Goal: Task Accomplishment & Management: Manage account settings

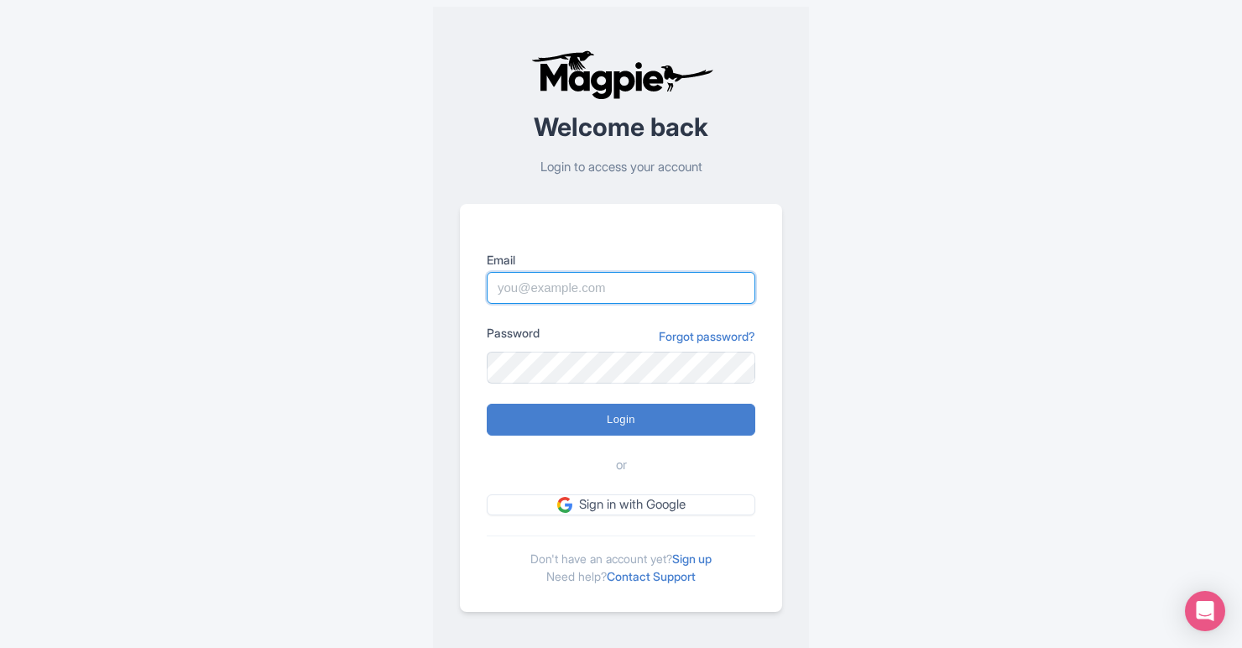
click at [641, 291] on input "Email" at bounding box center [621, 288] width 269 height 32
click at [887, 118] on div "Welcome back Login to access your account Email Password Forgot password? Login…" at bounding box center [621, 331] width 1075 height 662
type input "analytics@blendimc.com"
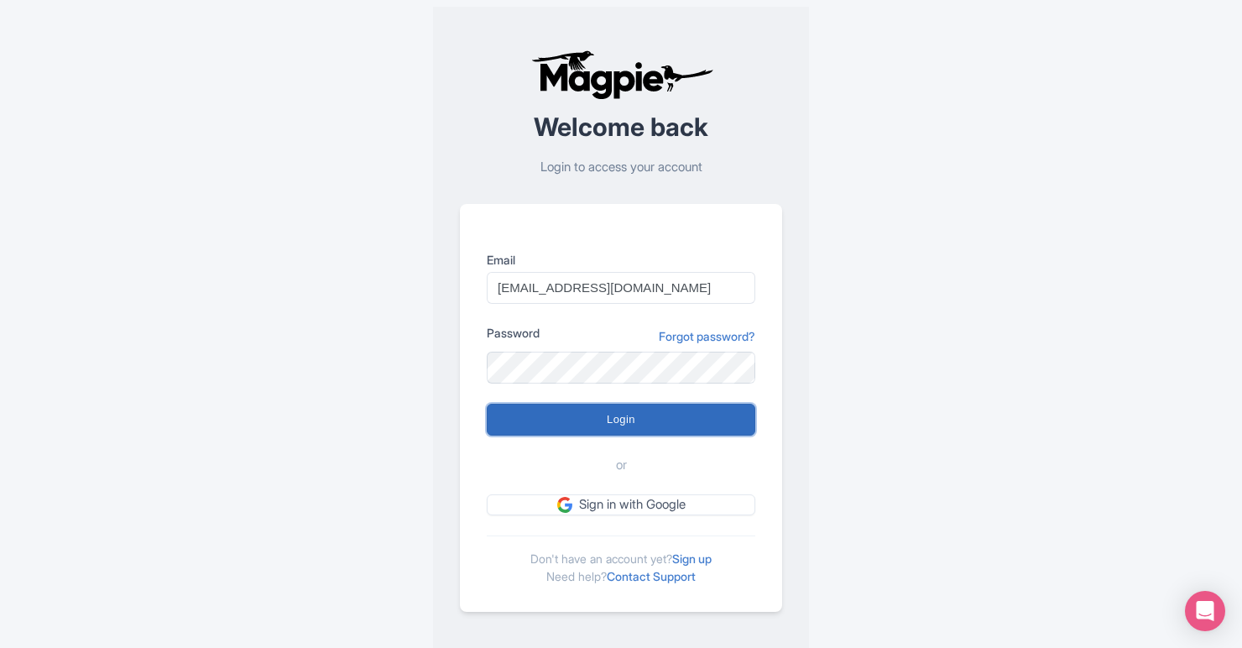
click at [619, 411] on input "Login" at bounding box center [621, 420] width 269 height 32
type input "Logging in..."
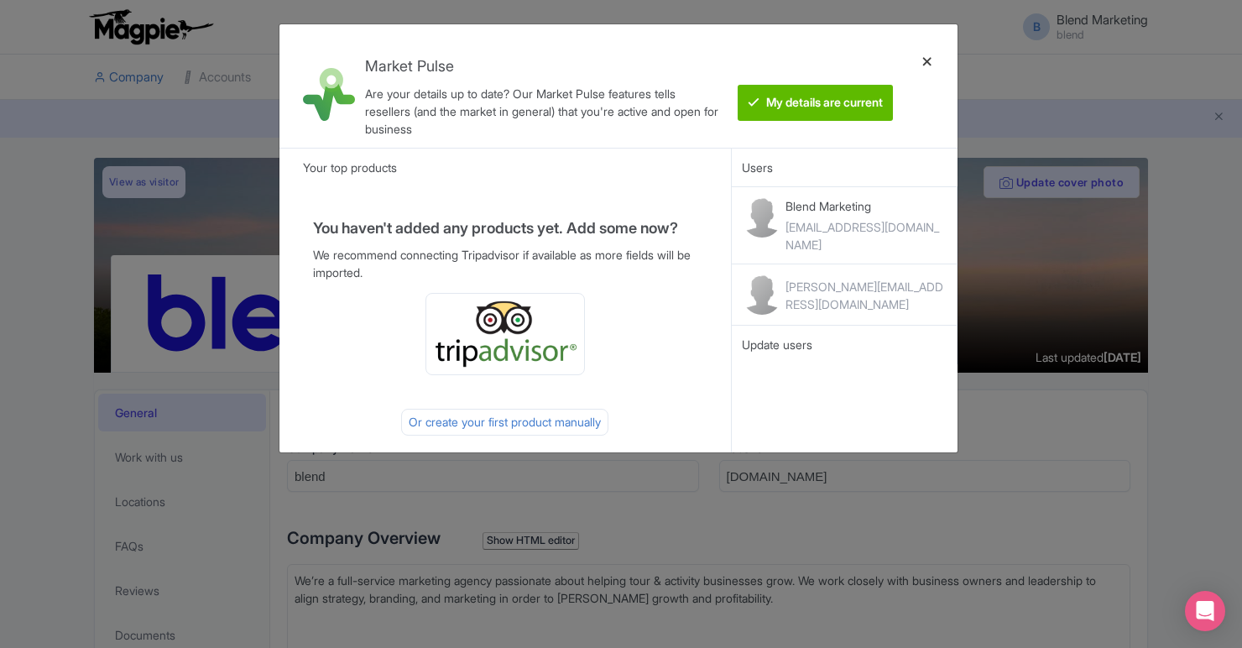
click at [929, 61] on div at bounding box center [927, 86] width 40 height 97
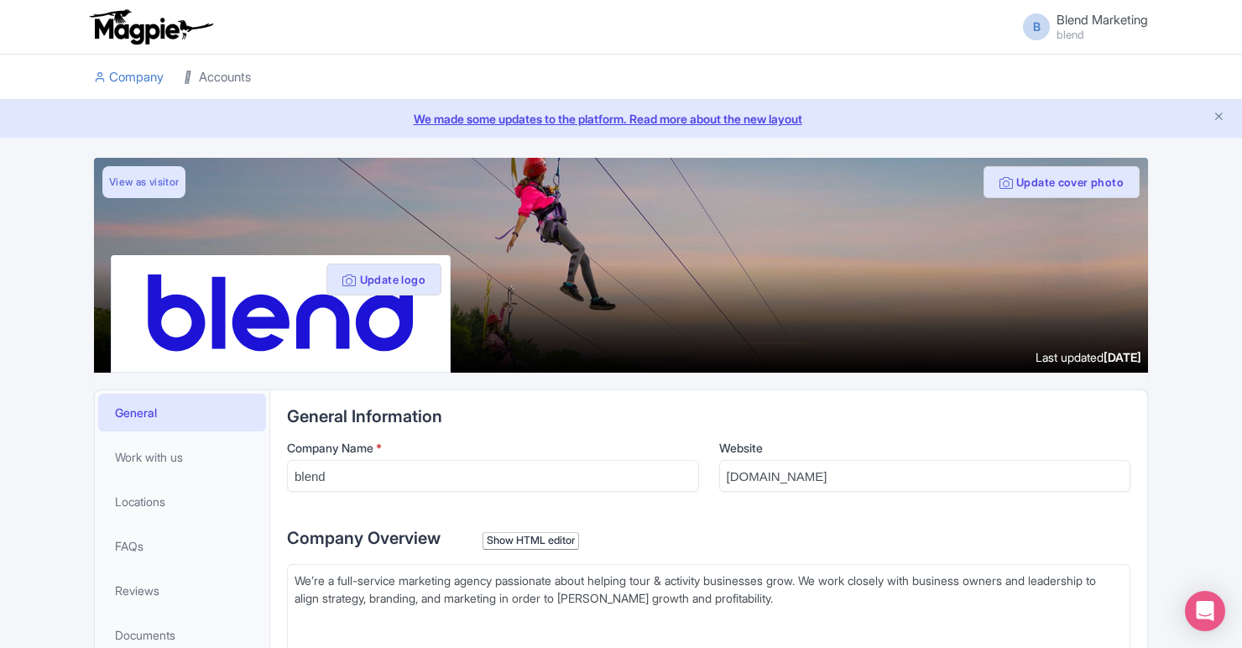
click at [235, 73] on link "Accounts" at bounding box center [217, 78] width 67 height 46
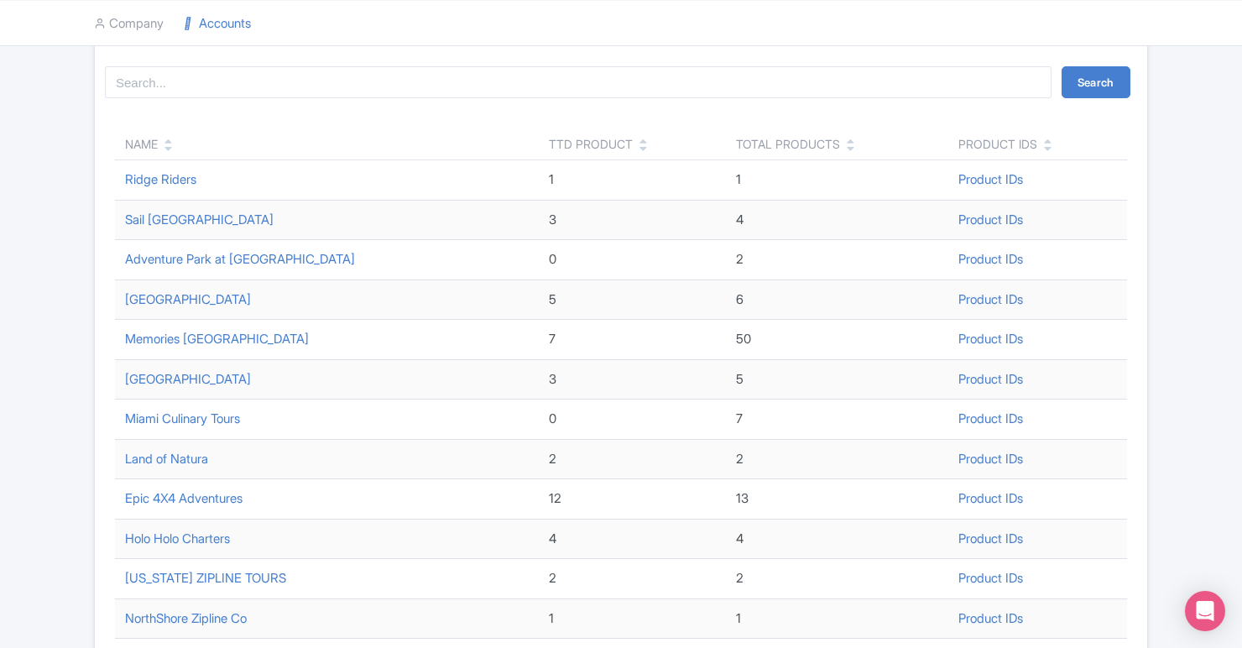
scroll to position [160, 0]
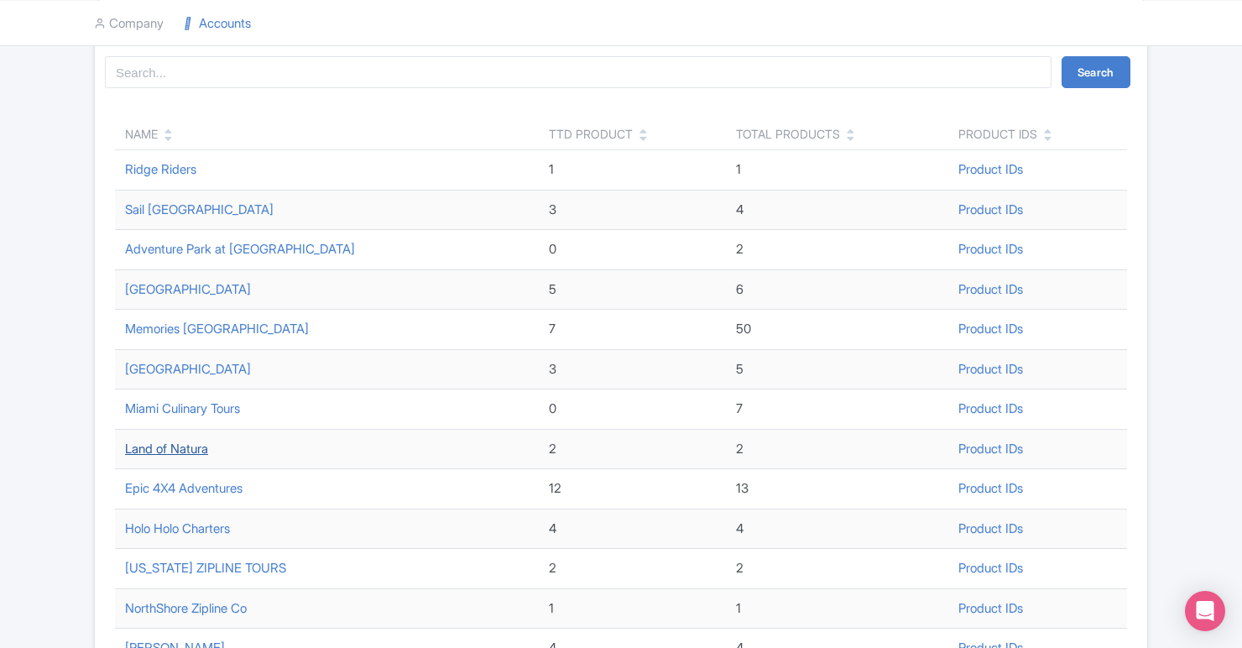
click at [195, 446] on link "Land of Natura" at bounding box center [166, 449] width 83 height 16
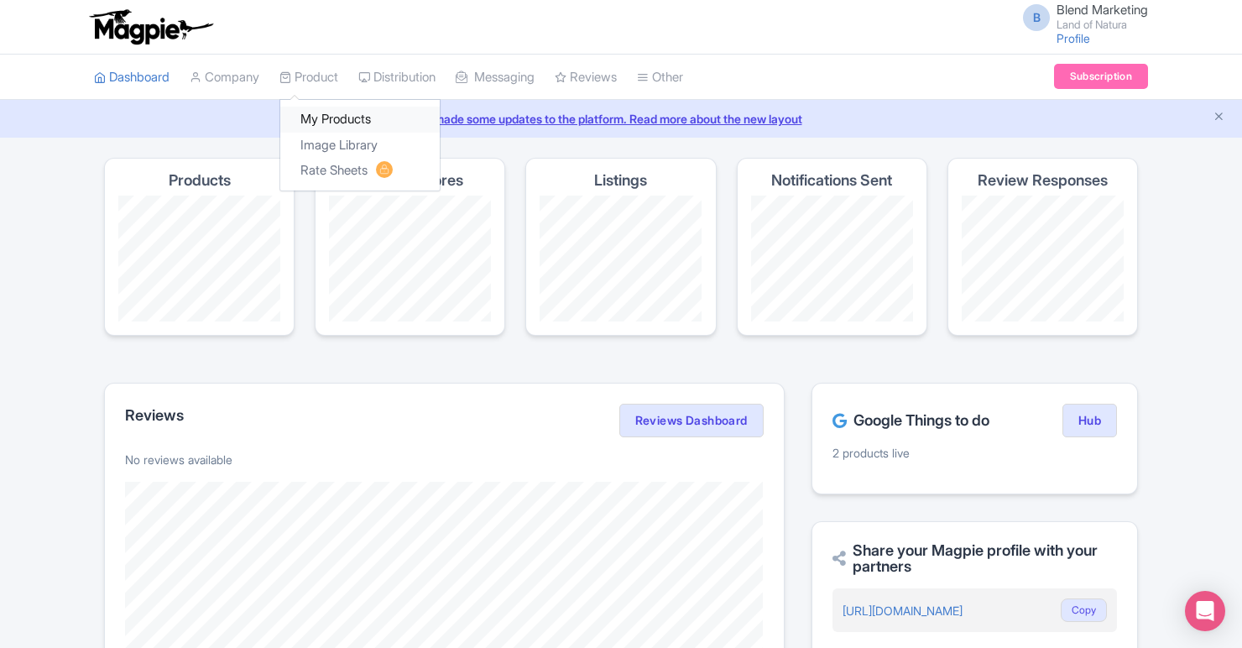
click at [332, 124] on link "My Products" at bounding box center [360, 120] width 160 height 26
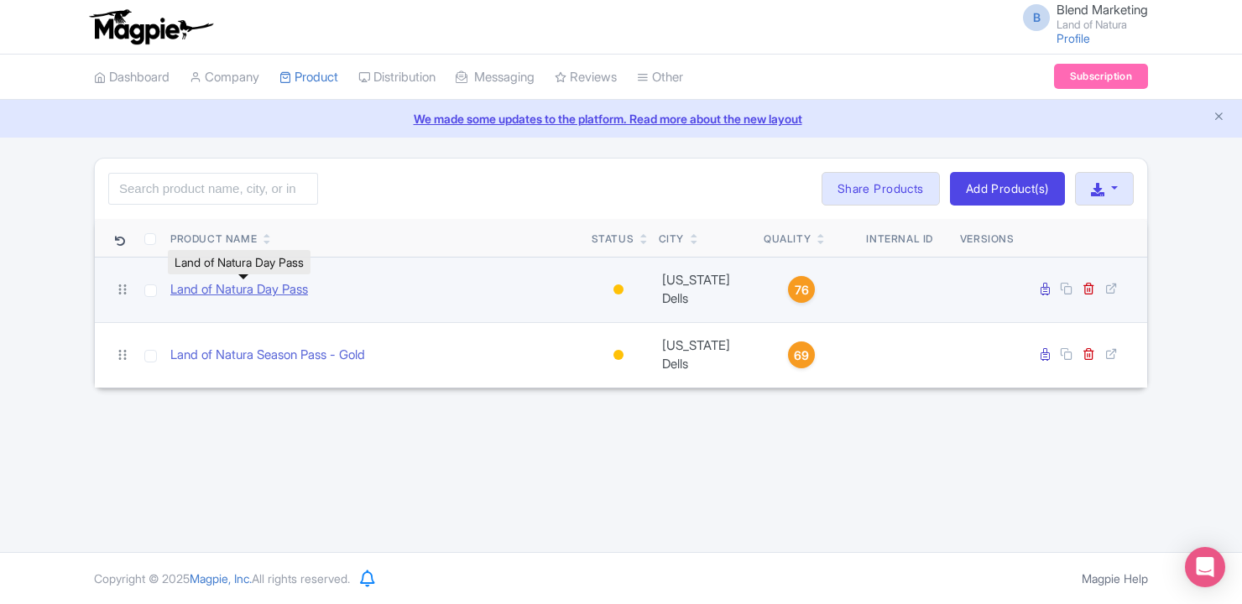
click at [246, 291] on link "Land of Natura Day Pass" at bounding box center [239, 289] width 138 height 19
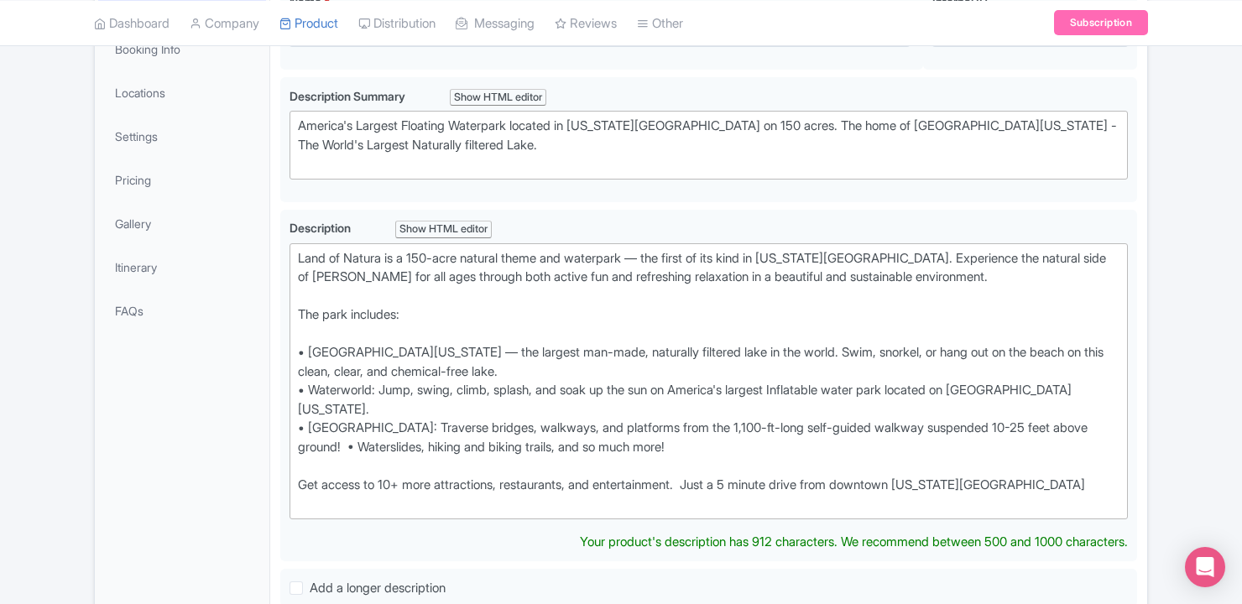
scroll to position [317, 0]
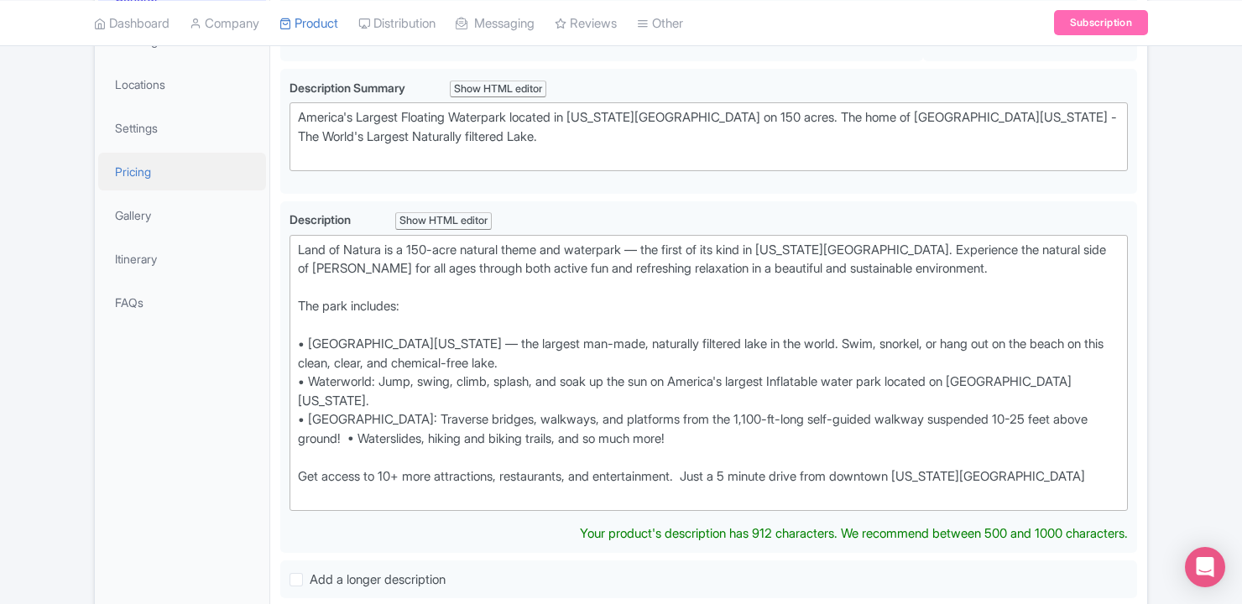
click at [195, 161] on link "Pricing" at bounding box center [182, 172] width 168 height 38
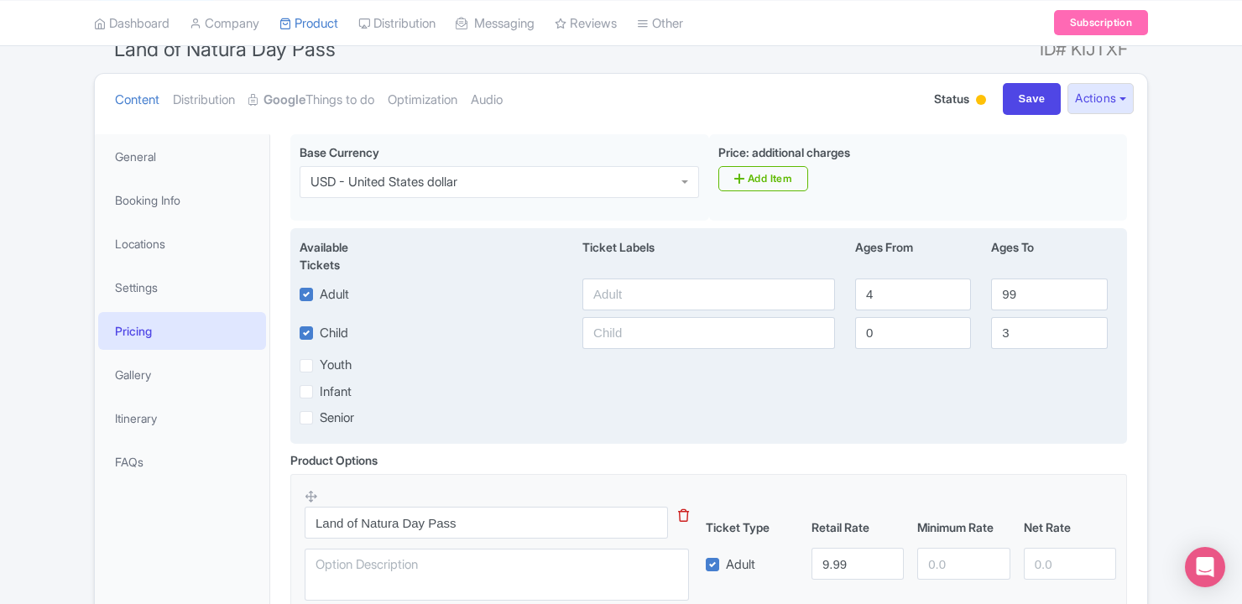
scroll to position [153, 0]
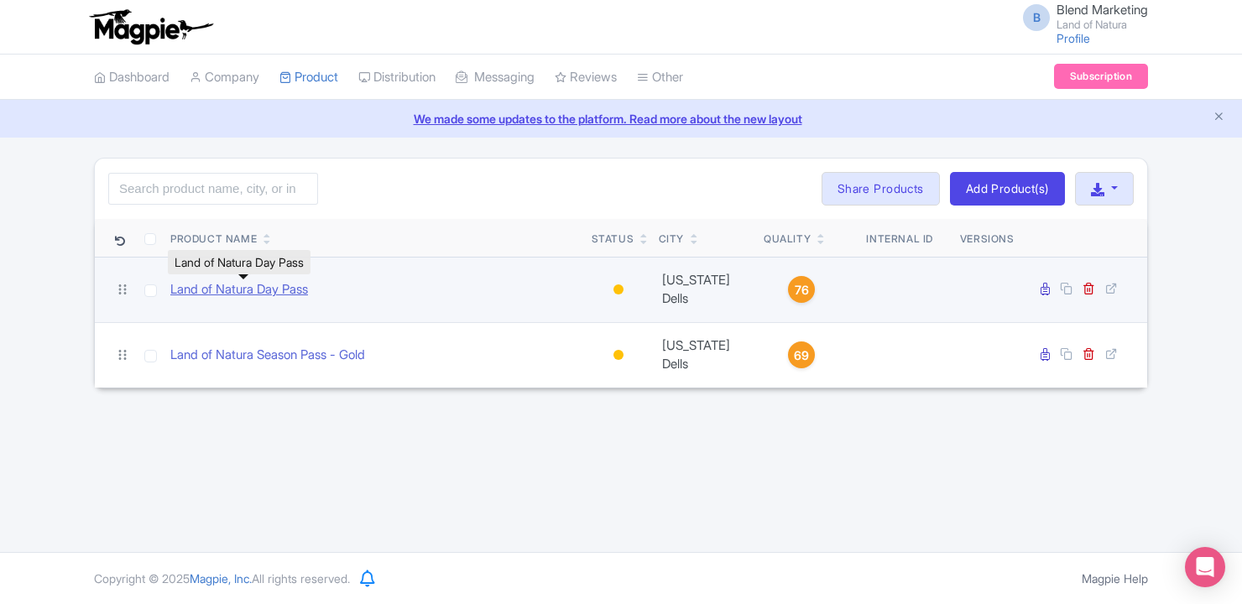
click at [265, 295] on link "Land of Natura Day Pass" at bounding box center [239, 289] width 138 height 19
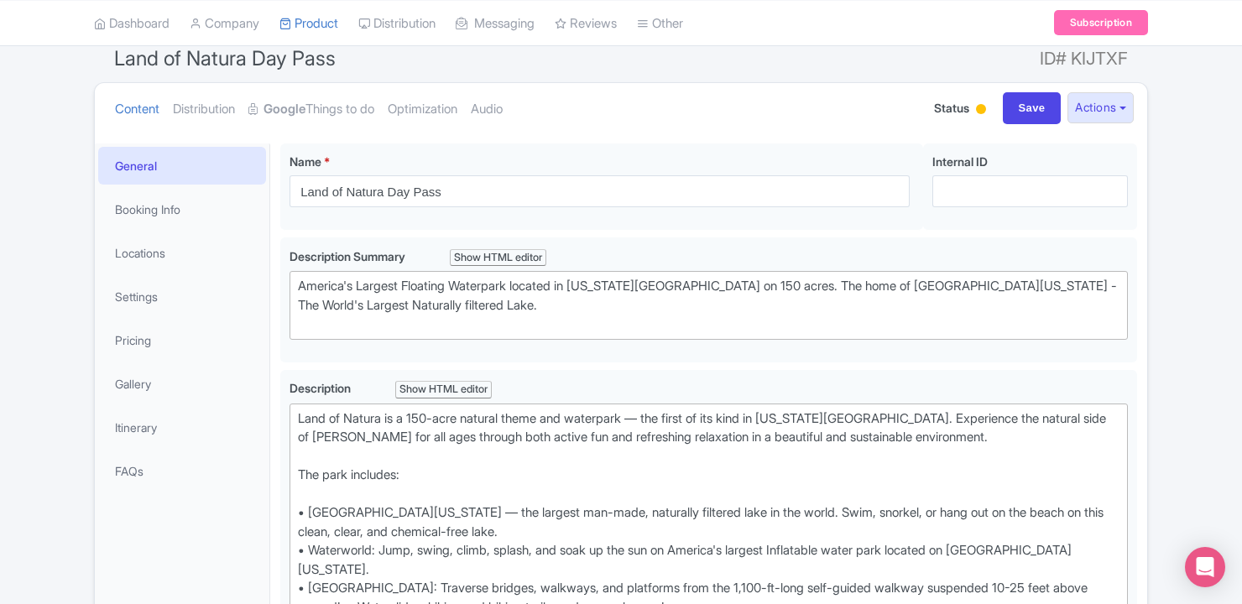
scroll to position [157, 0]
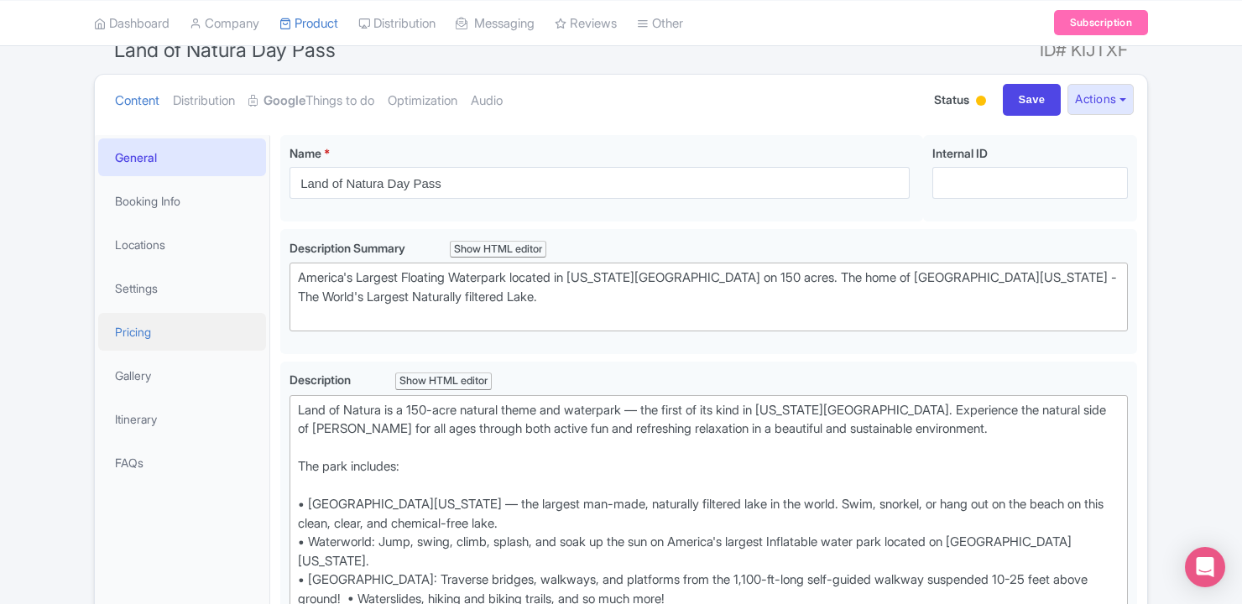
click at [212, 332] on link "Pricing" at bounding box center [182, 332] width 168 height 38
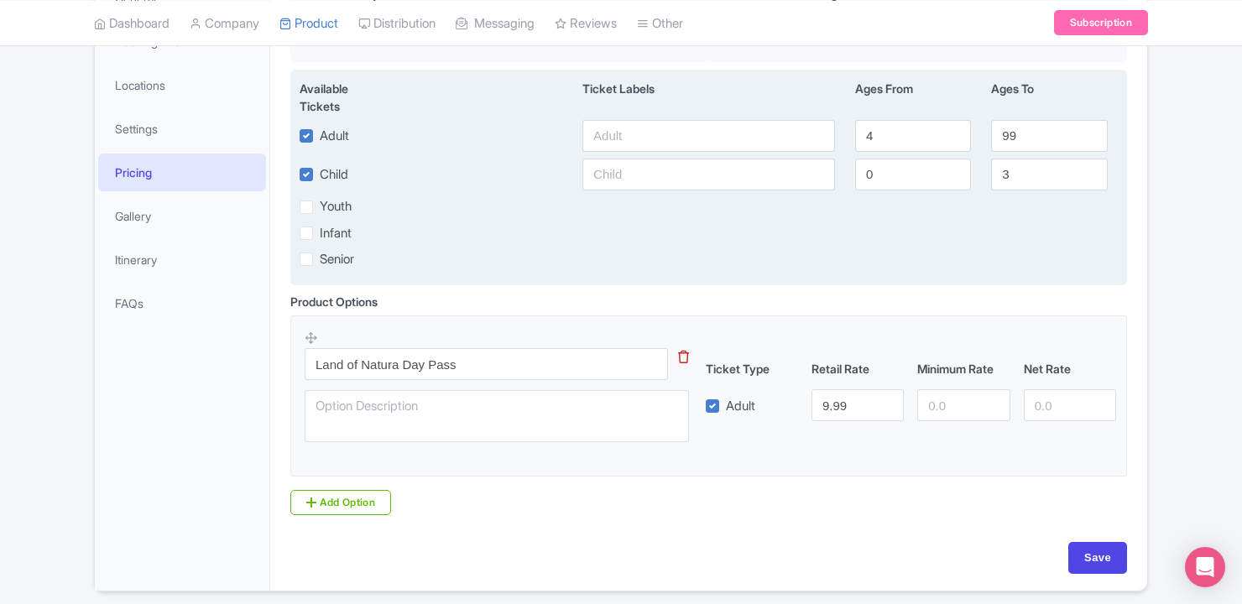
scroll to position [337, 0]
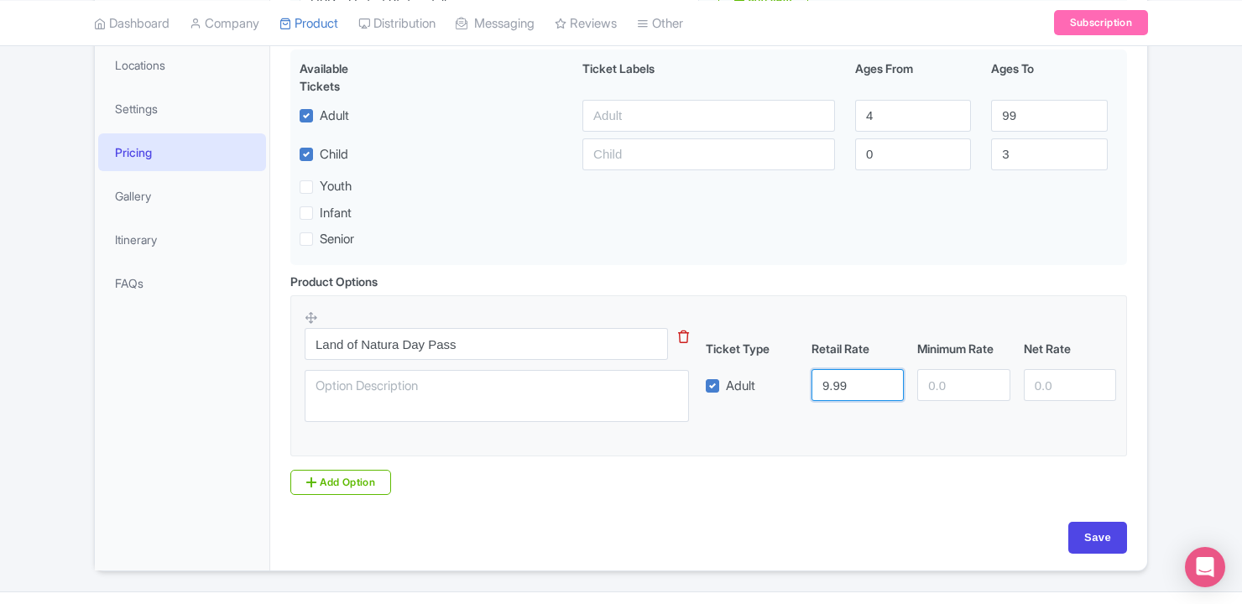
drag, startPoint x: 860, startPoint y: 388, endPoint x: 804, endPoint y: 389, distance: 55.4
click at [805, 389] on div "9.99" at bounding box center [858, 385] width 106 height 32
type input "44.99"
click at [1100, 542] on input "Save" at bounding box center [1098, 538] width 59 height 32
type input "Saving..."
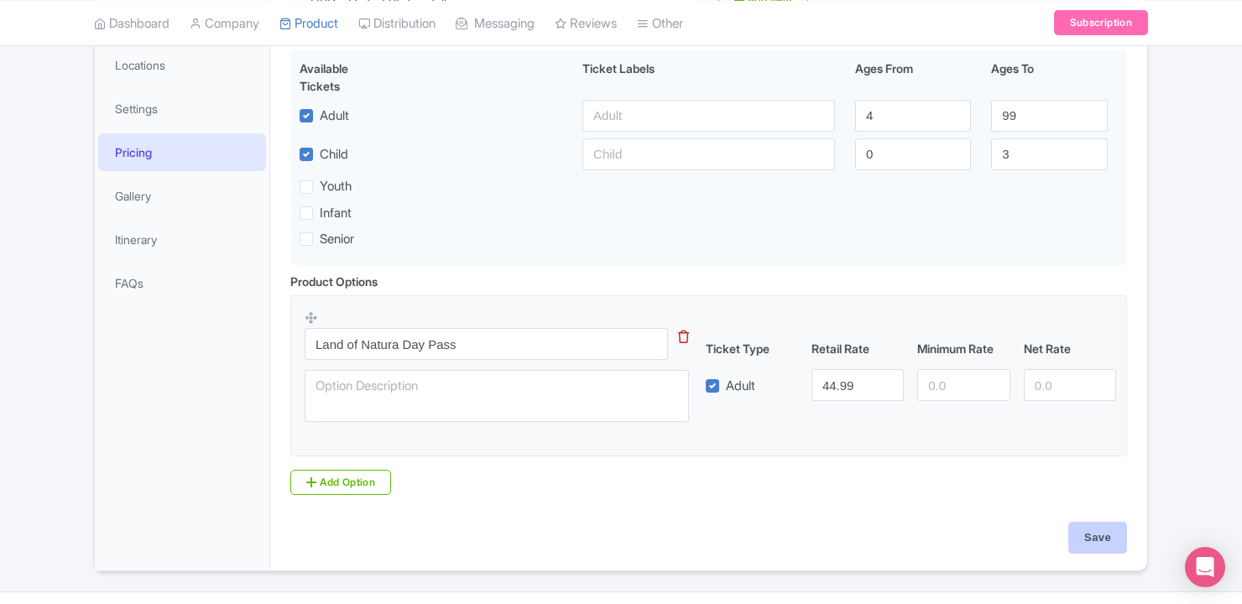
type input "Saving..."
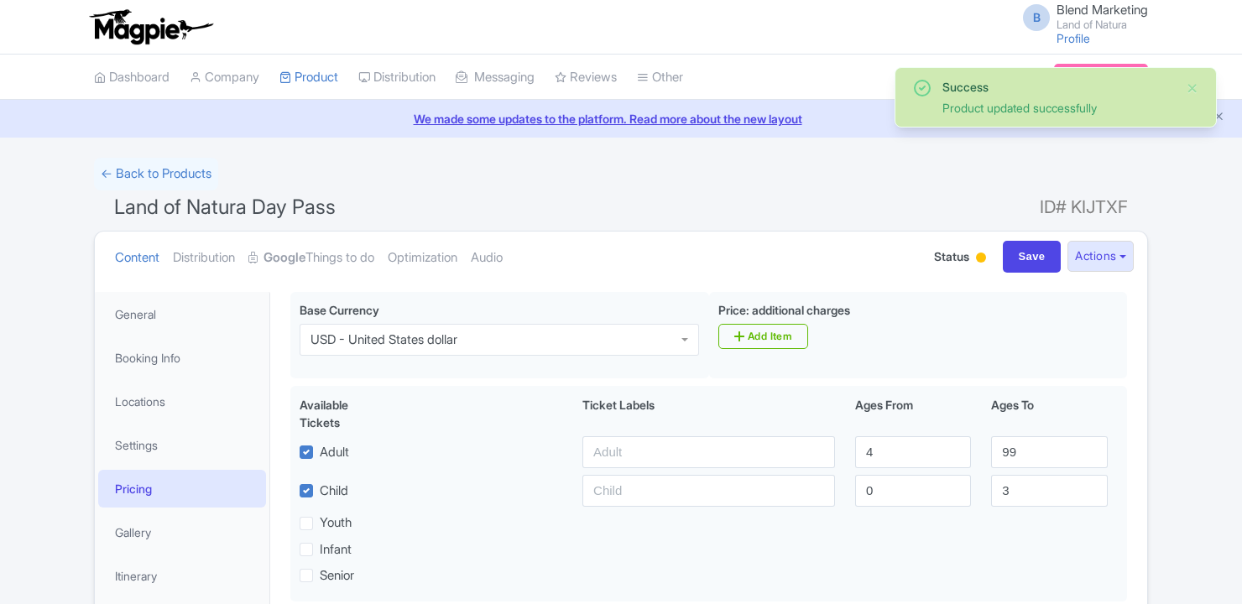
scroll to position [292, 0]
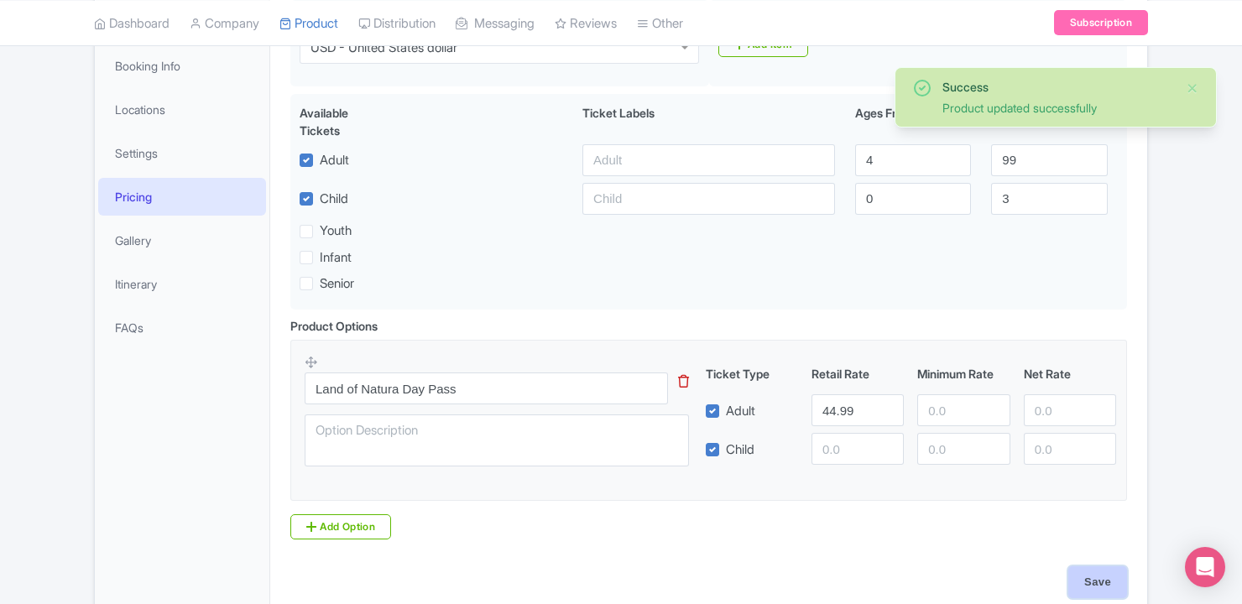
click at [1086, 583] on input "Save" at bounding box center [1098, 583] width 59 height 32
type input "Saving..."
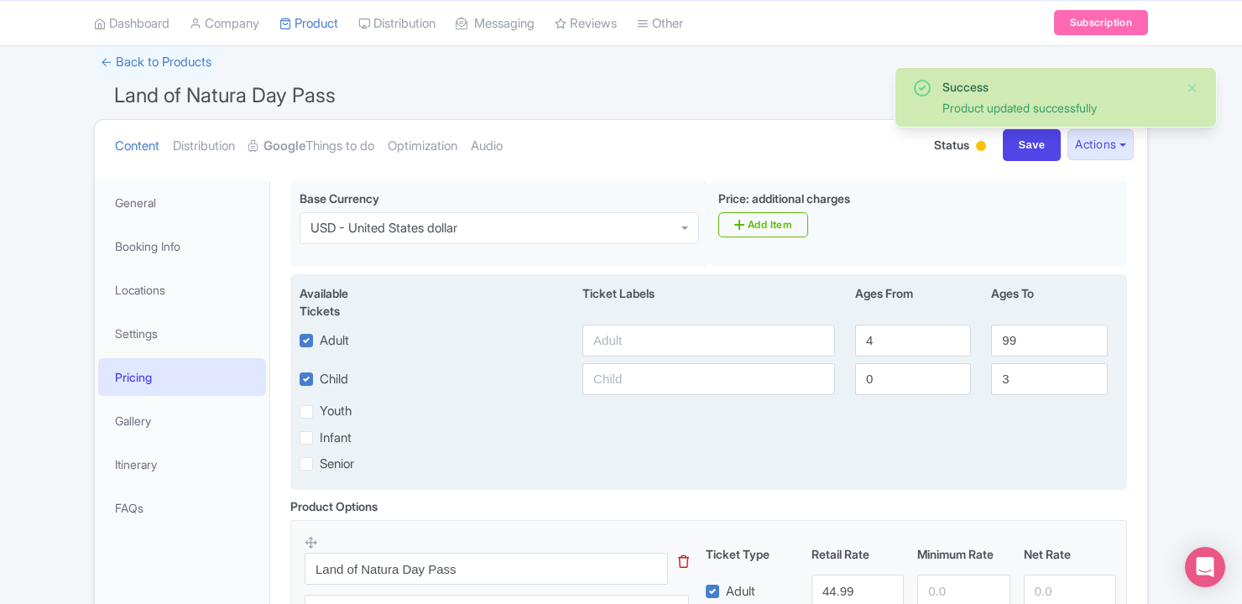
scroll to position [97, 0]
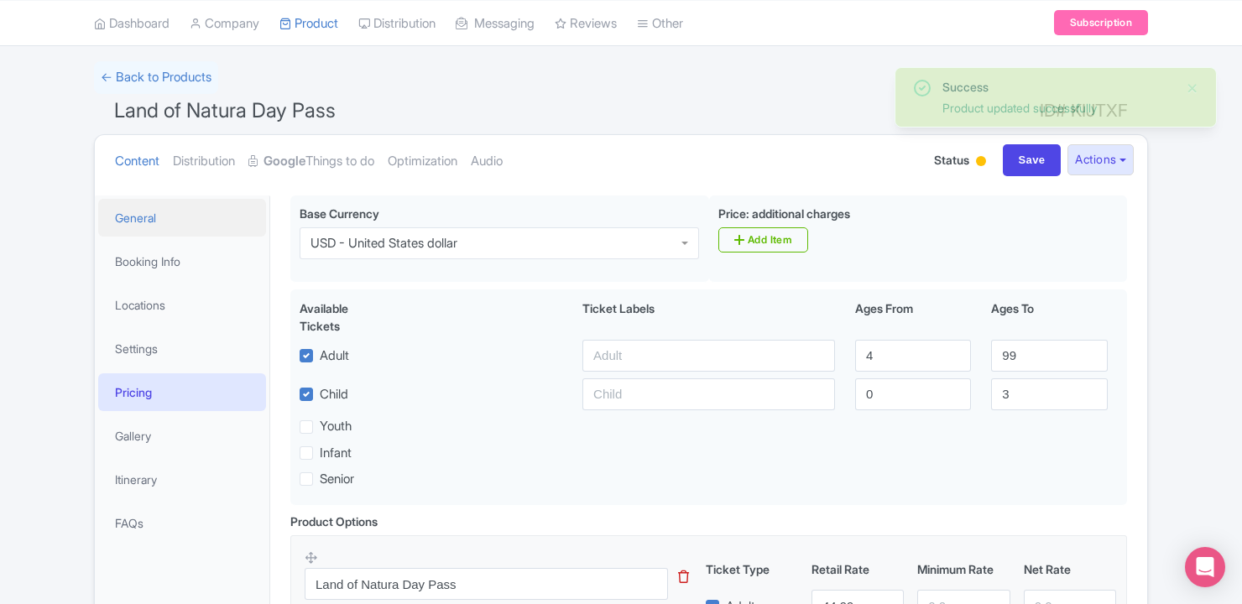
click at [216, 217] on link "General" at bounding box center [182, 218] width 168 height 38
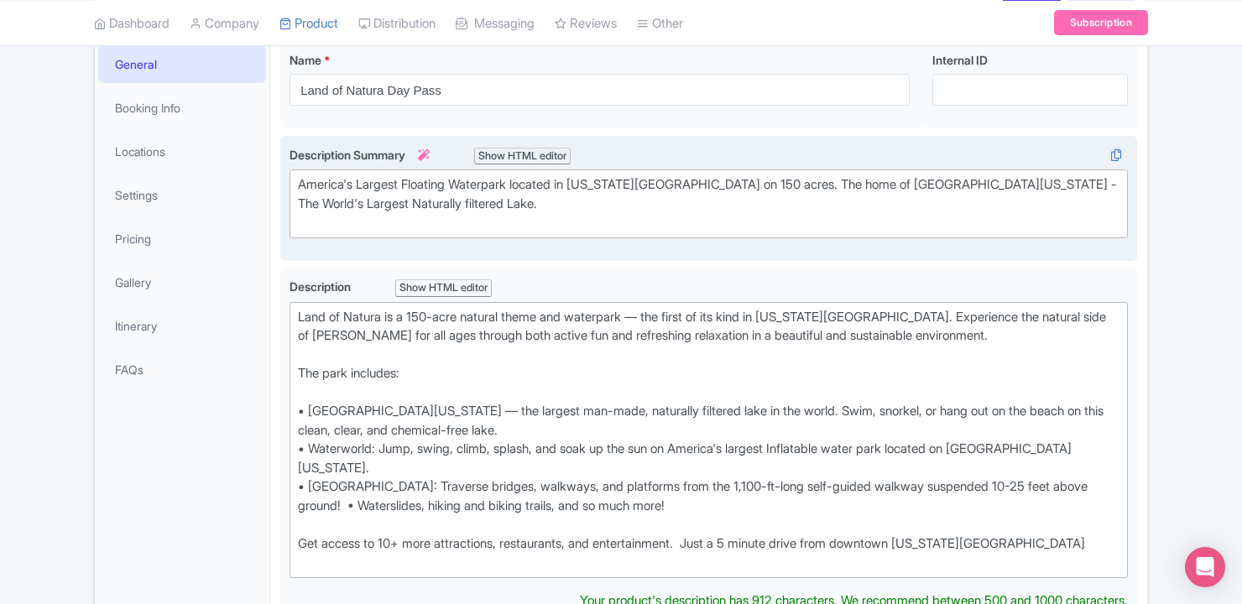
scroll to position [252, 0]
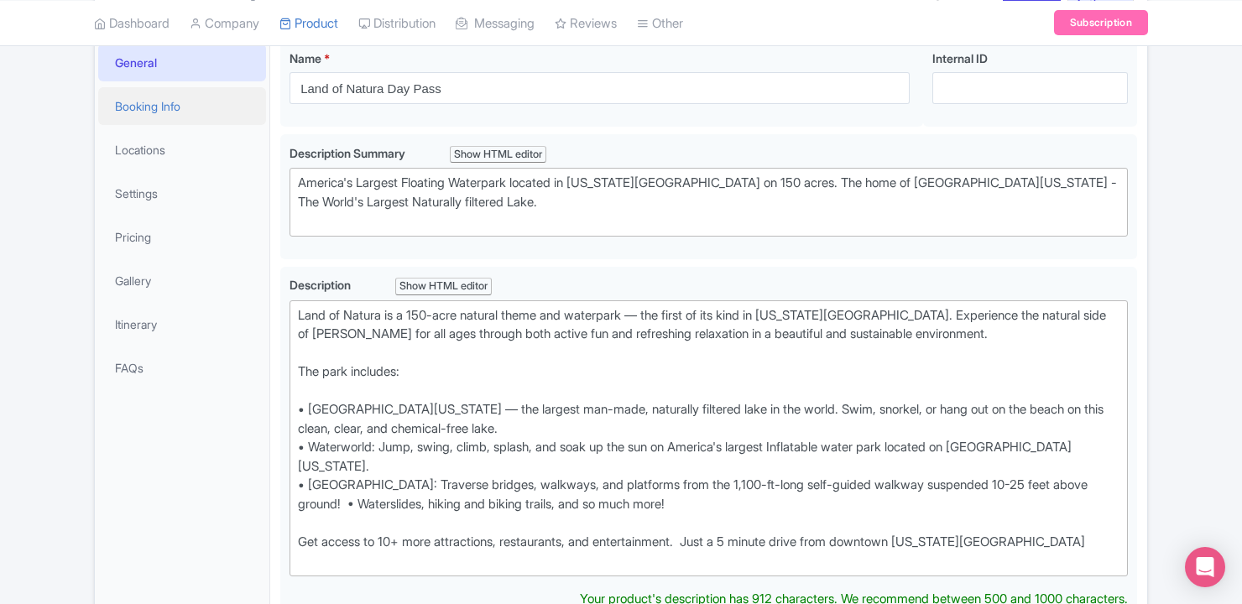
click at [168, 108] on link "Booking Info" at bounding box center [182, 106] width 168 height 38
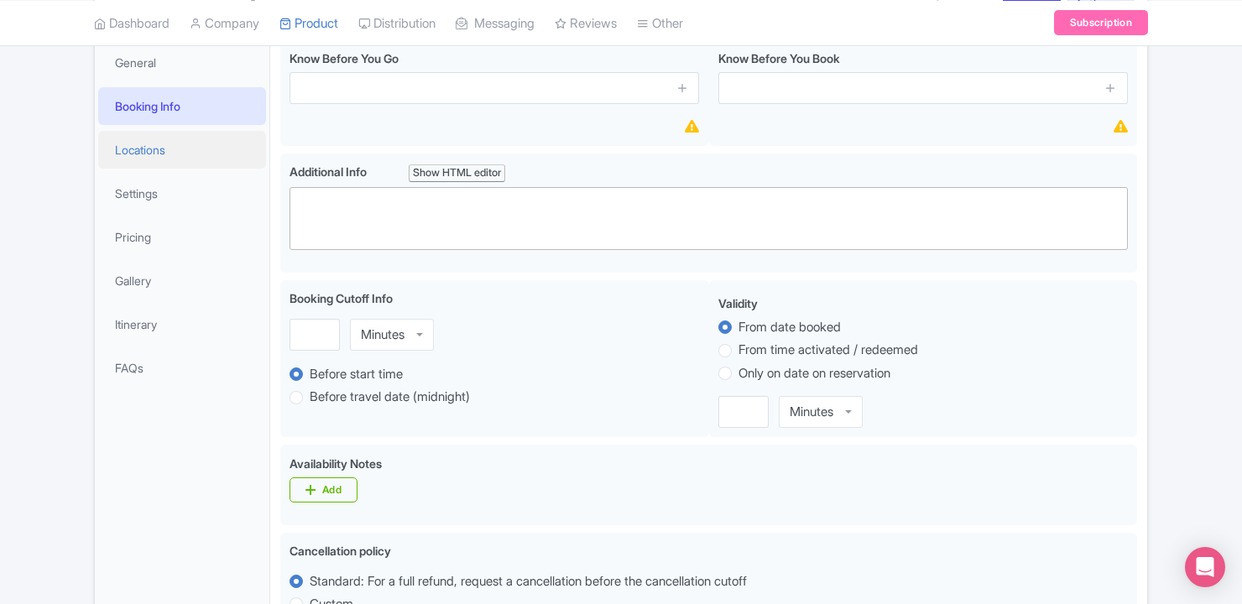
click at [148, 157] on link "Locations" at bounding box center [182, 150] width 168 height 38
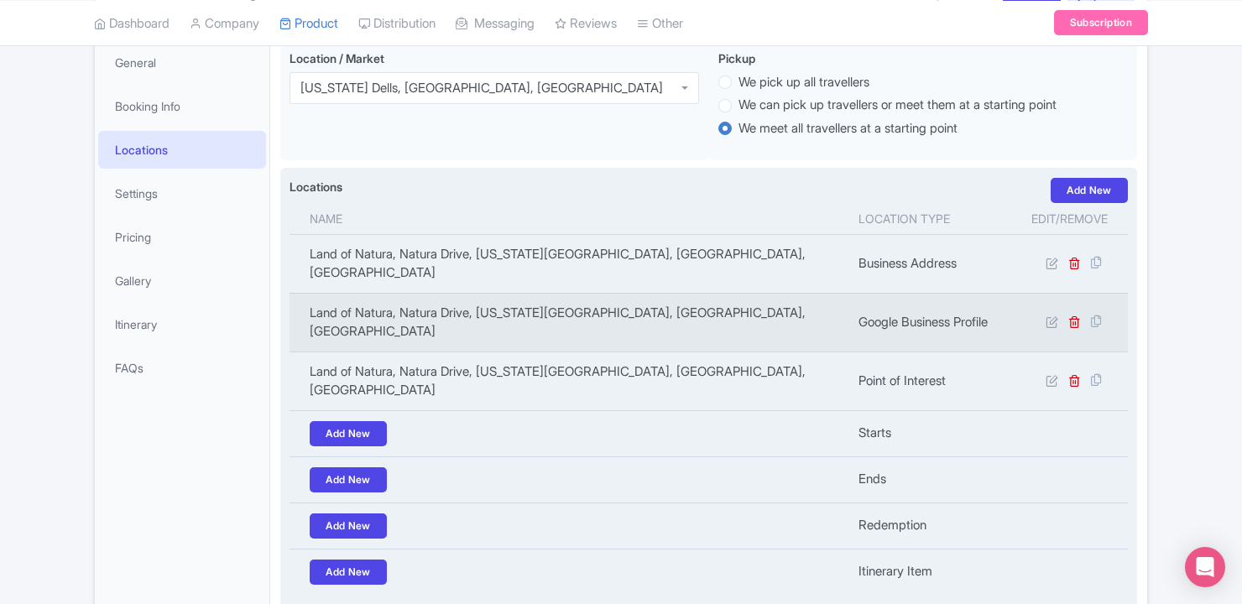
scroll to position [343, 0]
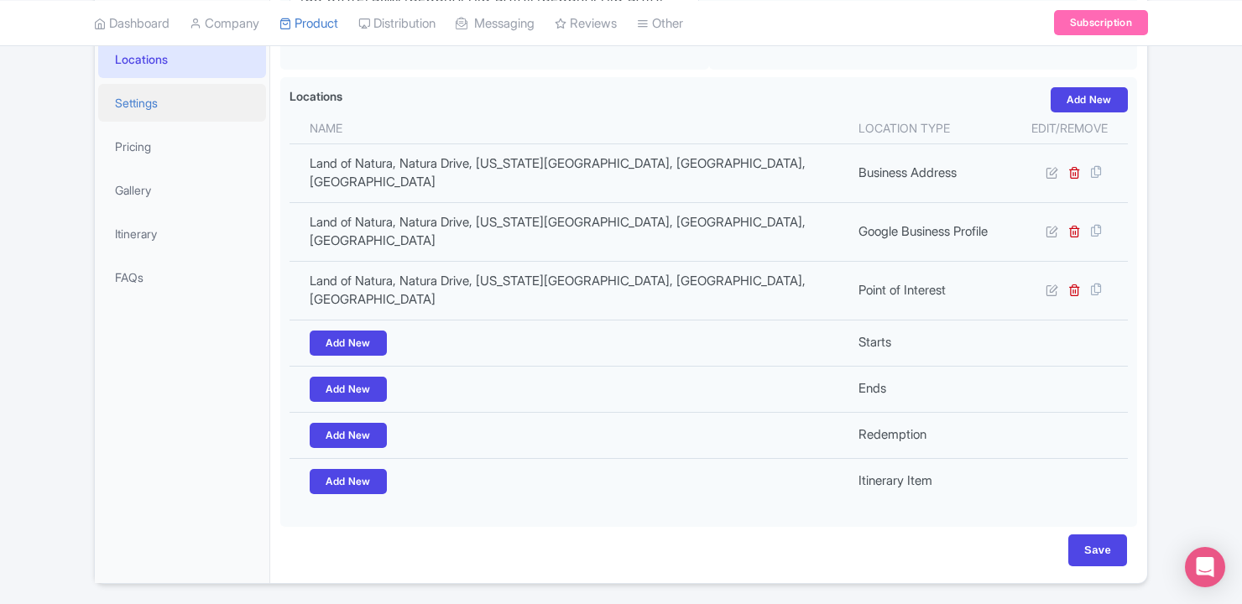
click at [142, 112] on link "Settings" at bounding box center [182, 103] width 168 height 38
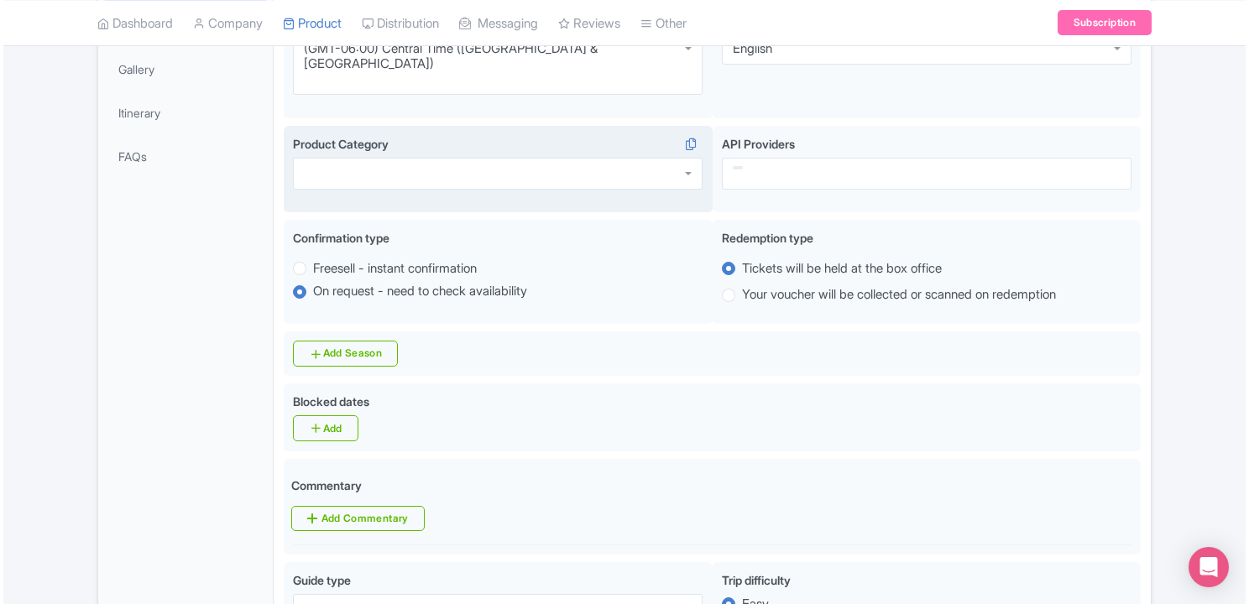
scroll to position [465, 0]
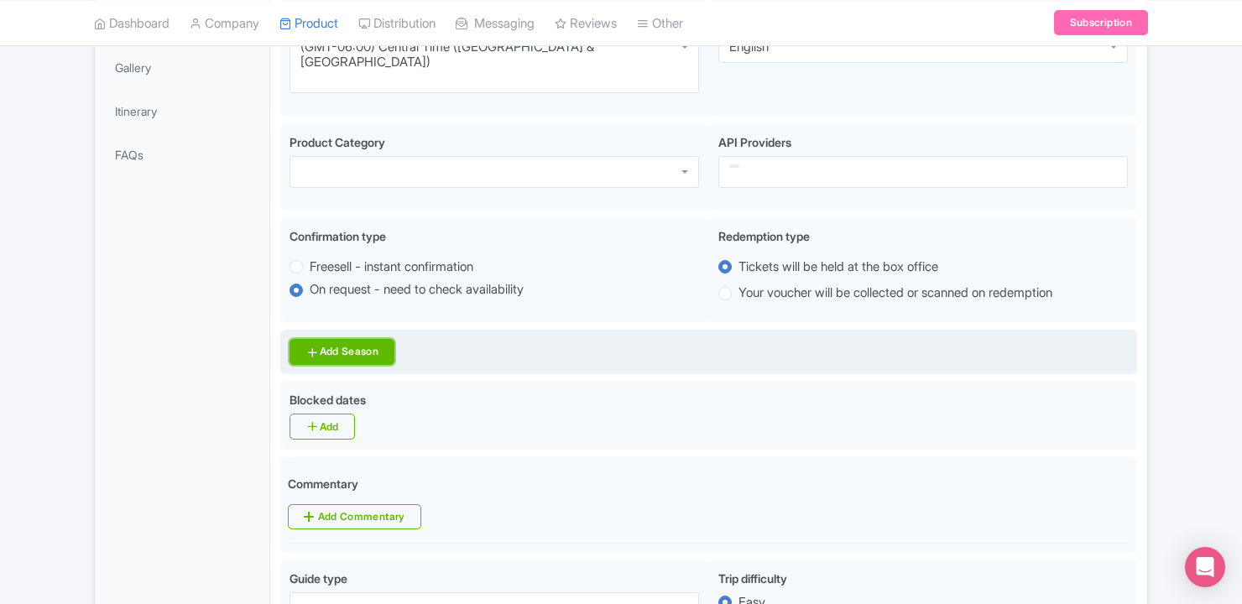
click at [346, 339] on link "Add Season" at bounding box center [342, 352] width 105 height 26
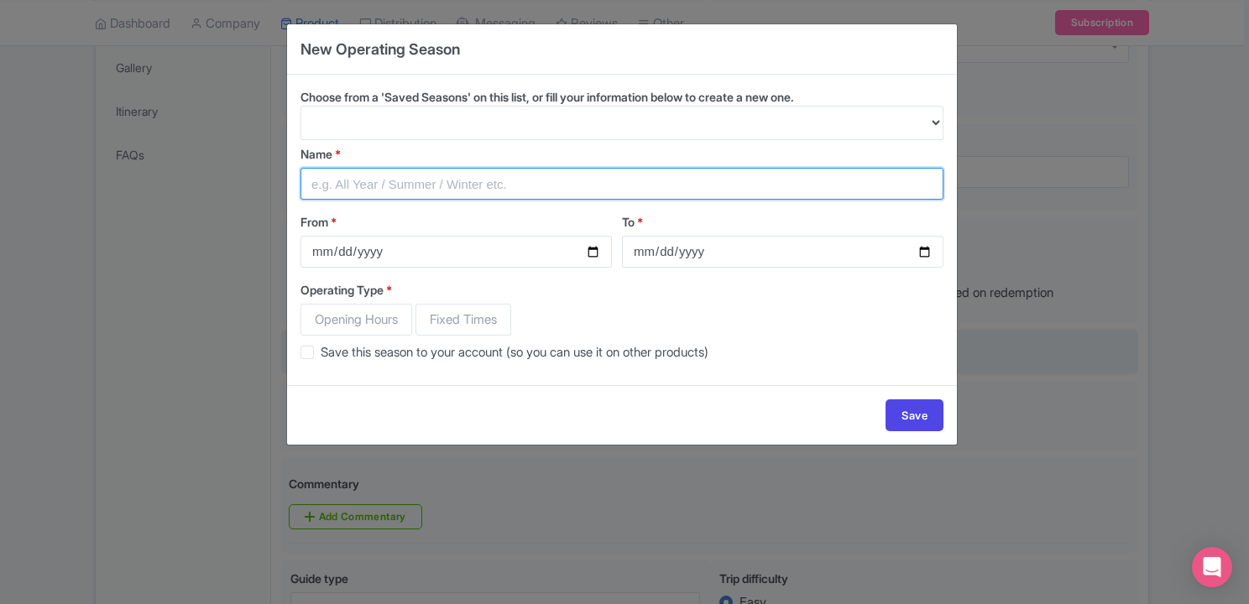
click at [439, 186] on input "Name *" at bounding box center [622, 184] width 643 height 32
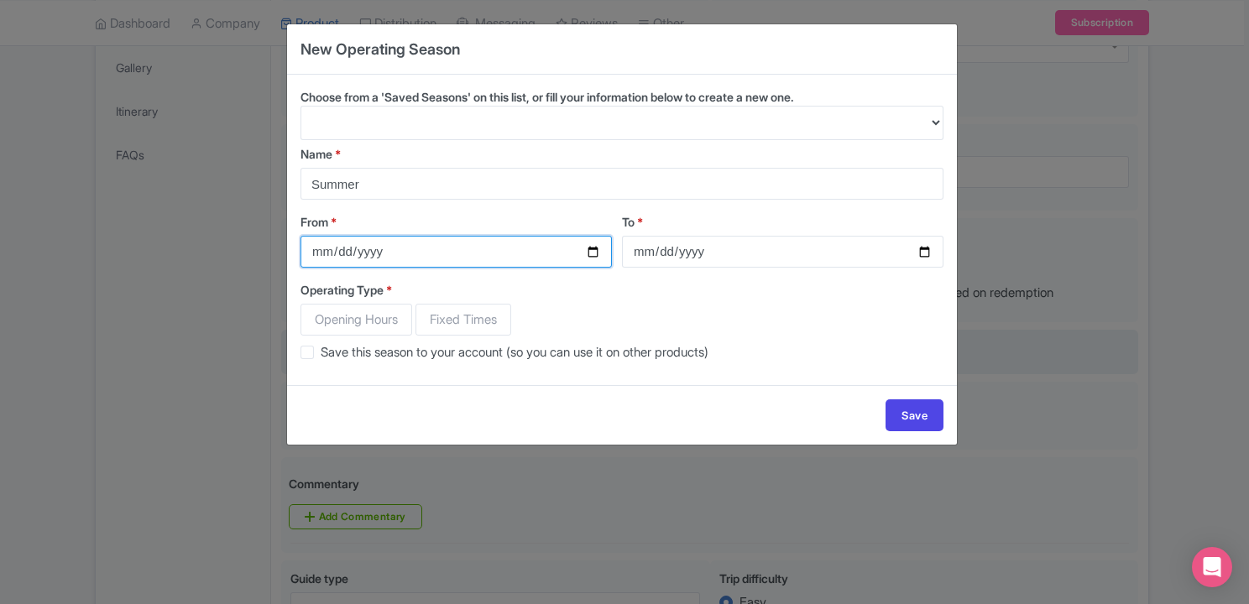
click at [591, 254] on input "From *" at bounding box center [456, 252] width 311 height 32
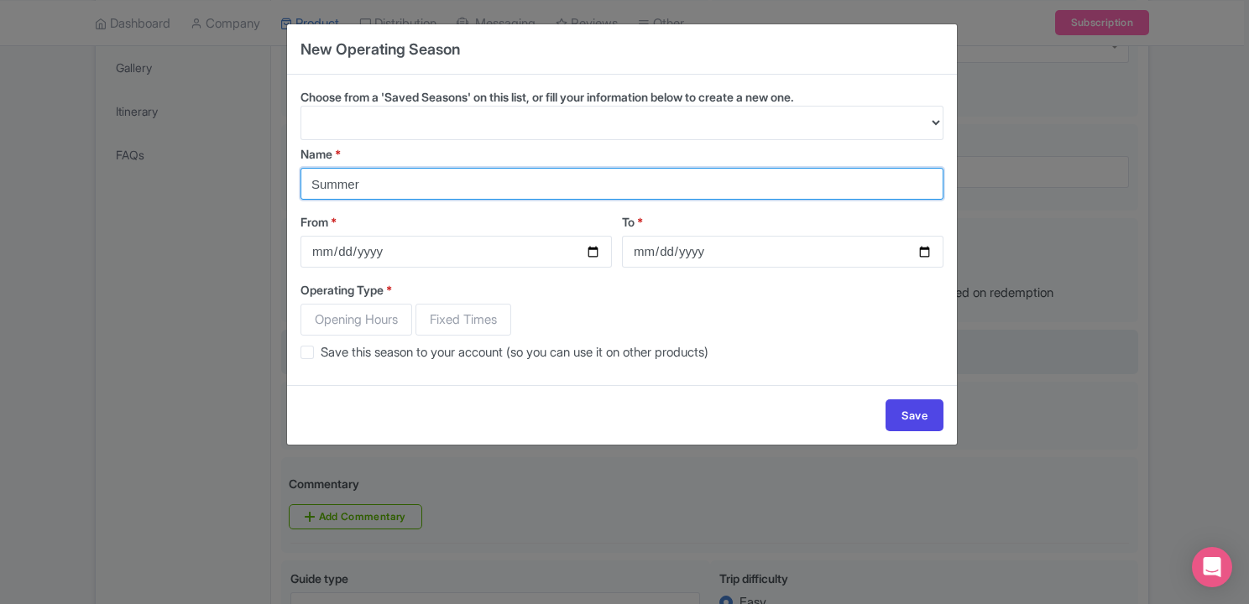
click at [458, 193] on input "Summer" at bounding box center [622, 184] width 643 height 32
type input "Summer Season"
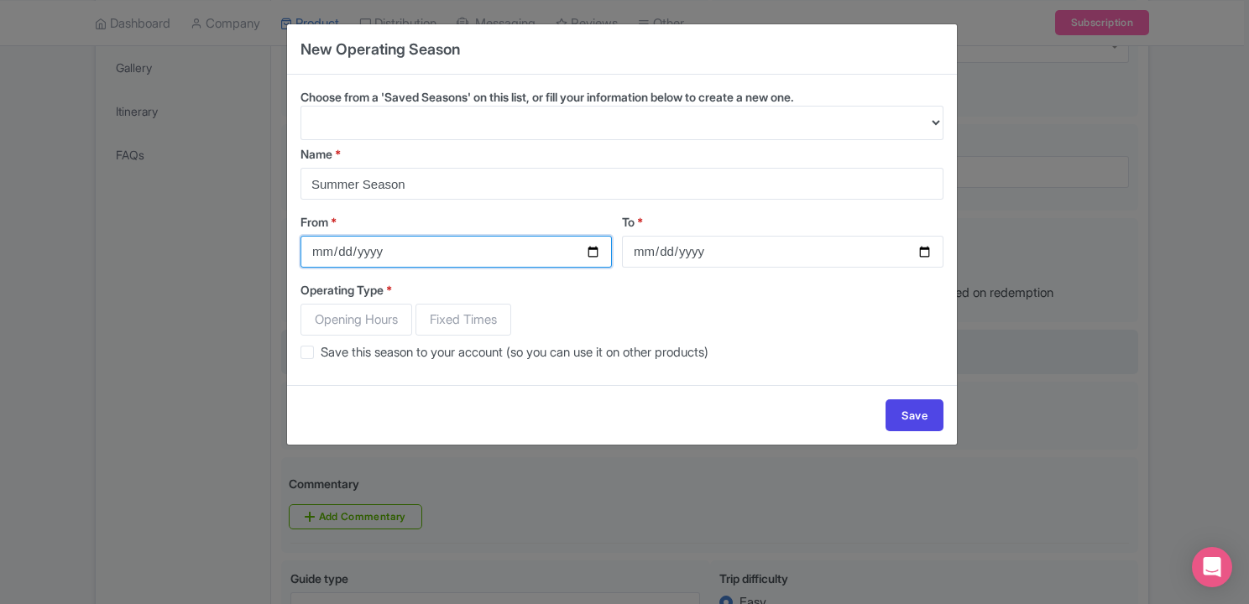
click at [473, 254] on input "From *" at bounding box center [456, 252] width 311 height 32
click at [594, 249] on input "From *" at bounding box center [456, 252] width 311 height 32
type input "2026-05-25"
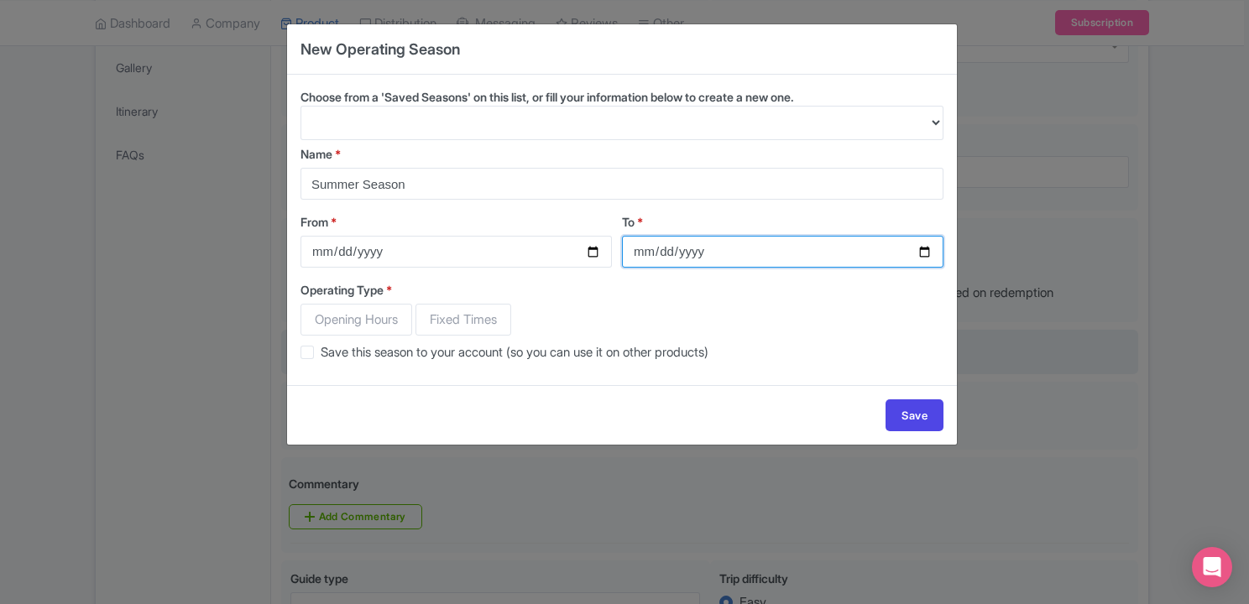
click at [749, 251] on input "To *" at bounding box center [783, 252] width 322 height 32
click at [931, 251] on input "To *" at bounding box center [783, 252] width 322 height 32
type input "2026-09-07"
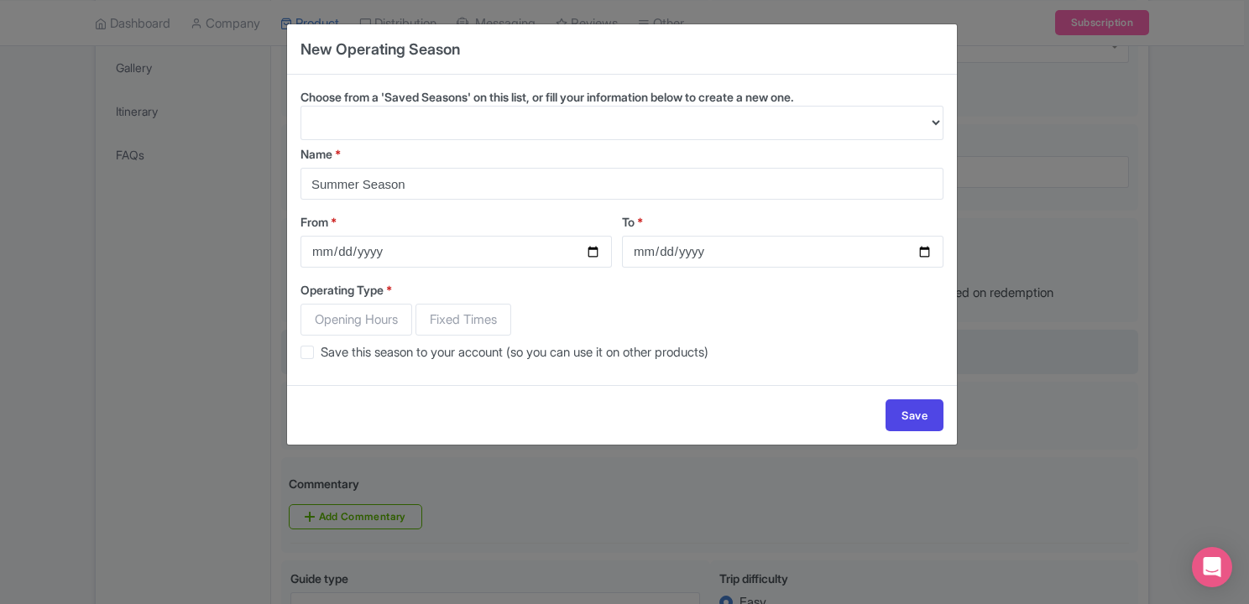
click at [378, 322] on span "Opening Hours" at bounding box center [357, 320] width 112 height 32
click at [317, 321] on input "Opening Hours" at bounding box center [309, 312] width 17 height 17
radio input "true"
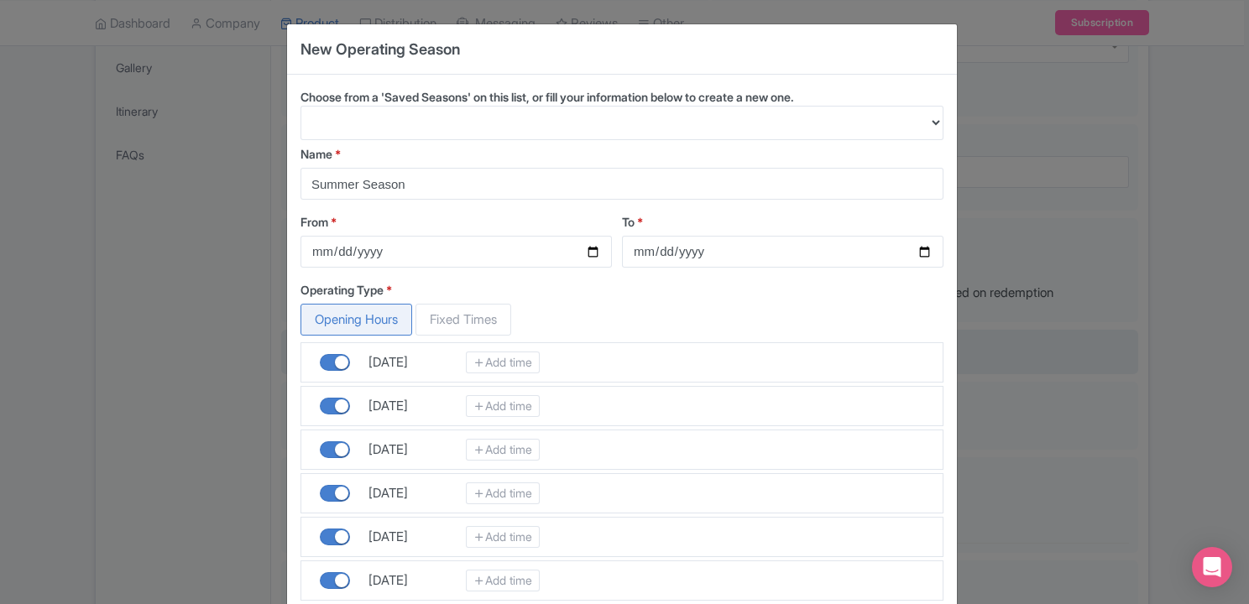
click at [378, 322] on span "Opening Hours" at bounding box center [357, 320] width 112 height 32
click at [317, 321] on input "Opening Hours" at bounding box center [309, 312] width 17 height 17
click at [463, 308] on span "Fixed Times" at bounding box center [464, 320] width 96 height 32
click at [432, 308] on input "Fixed Times" at bounding box center [424, 312] width 17 height 17
radio input "true"
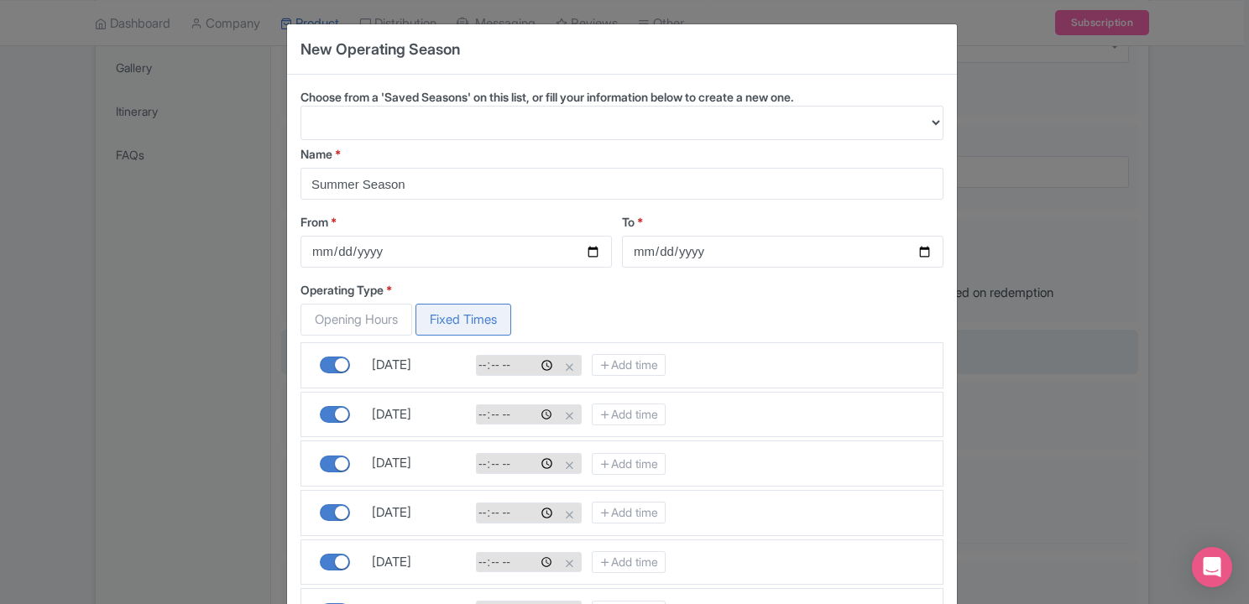
click at [374, 317] on span "Opening Hours" at bounding box center [357, 320] width 112 height 32
click at [317, 317] on input "Opening Hours" at bounding box center [309, 312] width 17 height 17
radio input "true"
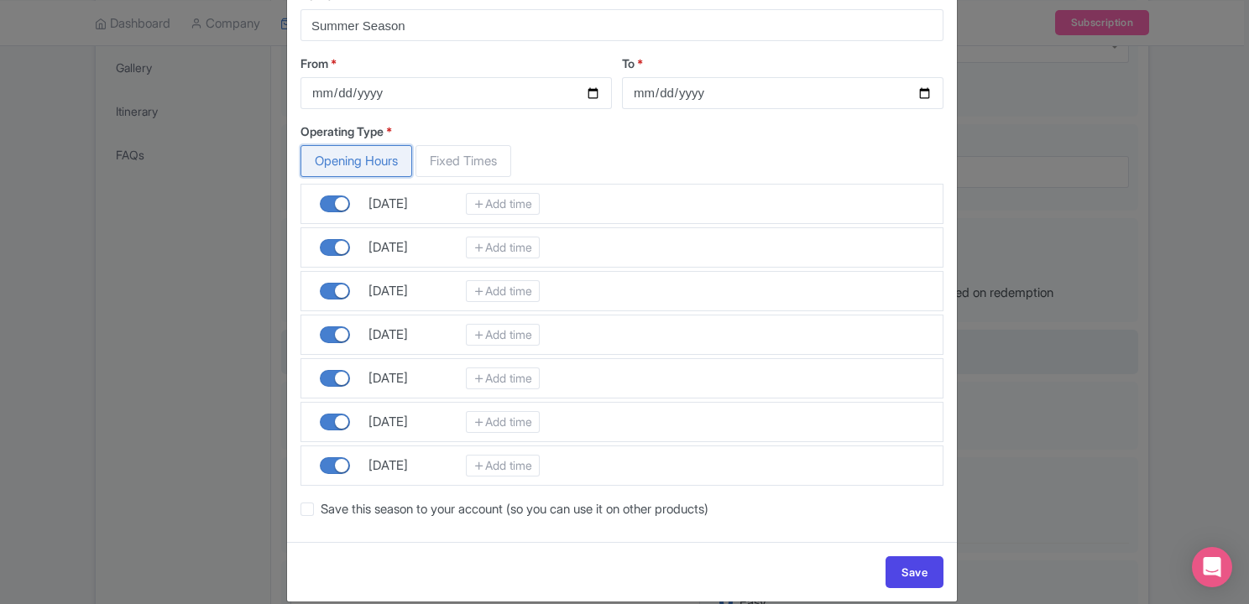
scroll to position [180, 0]
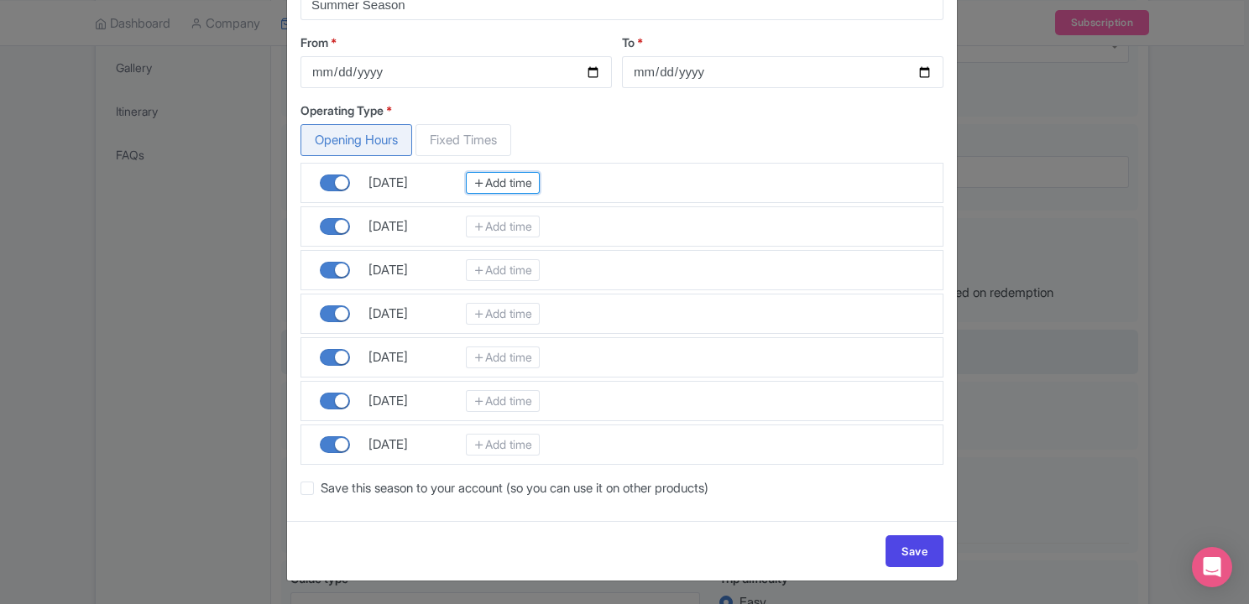
click at [494, 177] on link "Add time" at bounding box center [503, 183] width 74 height 22
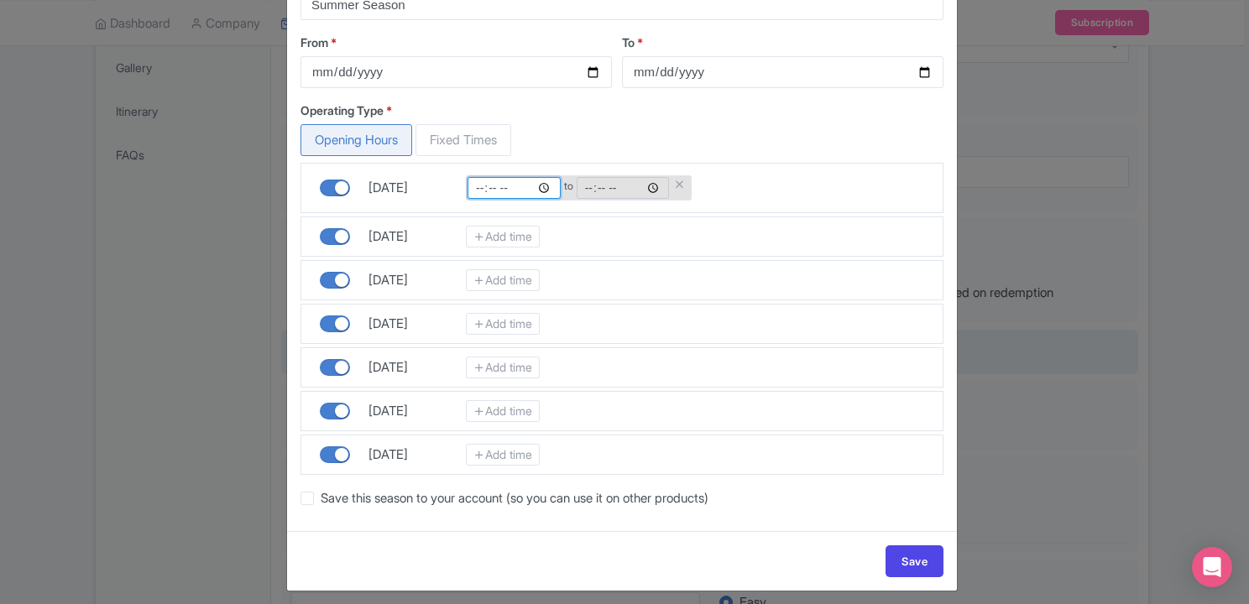
click at [479, 191] on input "time" at bounding box center [514, 188] width 93 height 22
type input "10:00"
type input "16:00"
click at [504, 233] on link "Add time" at bounding box center [503, 237] width 74 height 22
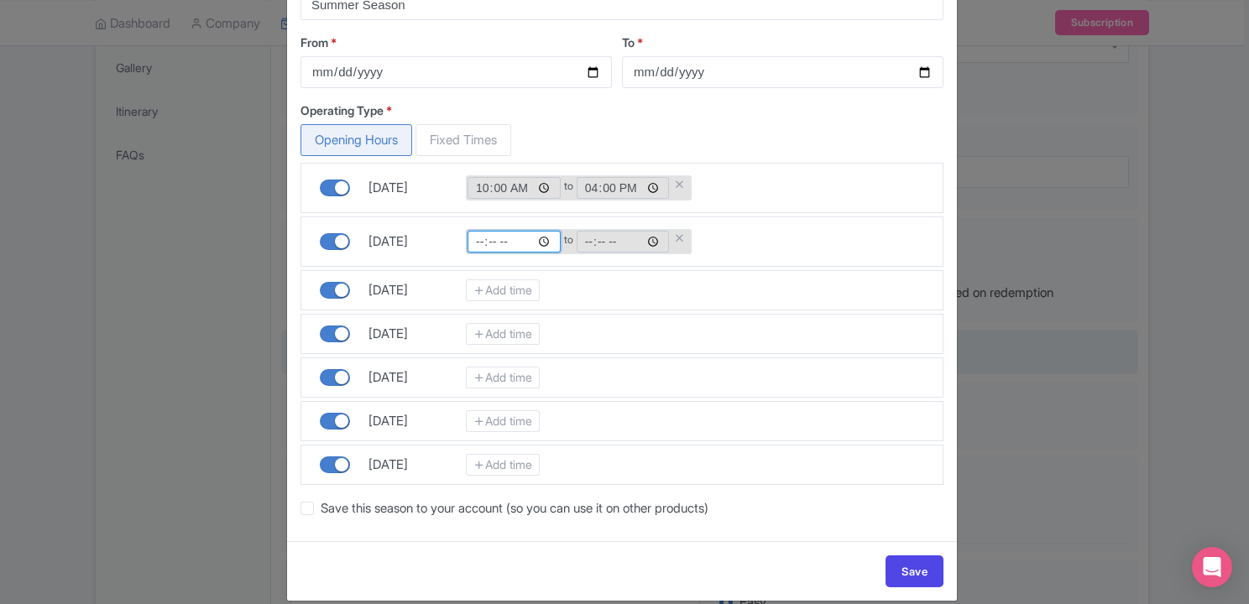
click at [483, 248] on input "time" at bounding box center [514, 242] width 93 height 22
type input "10:00"
type input "16:00"
click at [486, 292] on link "Add time" at bounding box center [503, 291] width 74 height 22
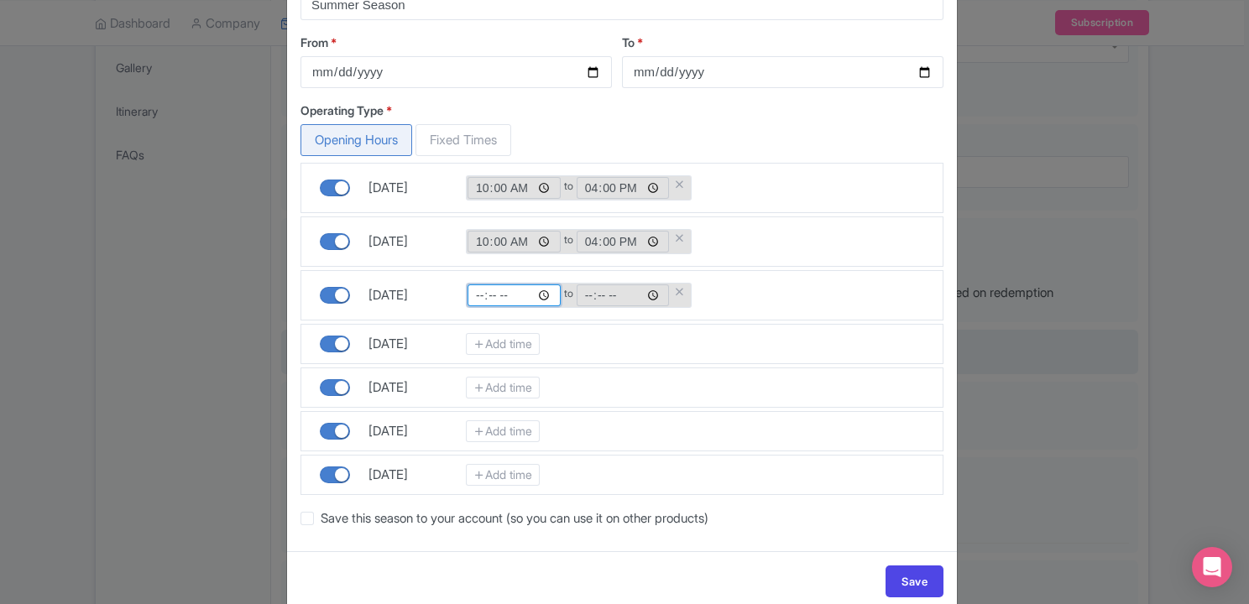
click at [473, 301] on input "time" at bounding box center [514, 296] width 93 height 22
type input "10:00"
type input "16:00"
click at [494, 346] on link "Add time" at bounding box center [503, 344] width 74 height 22
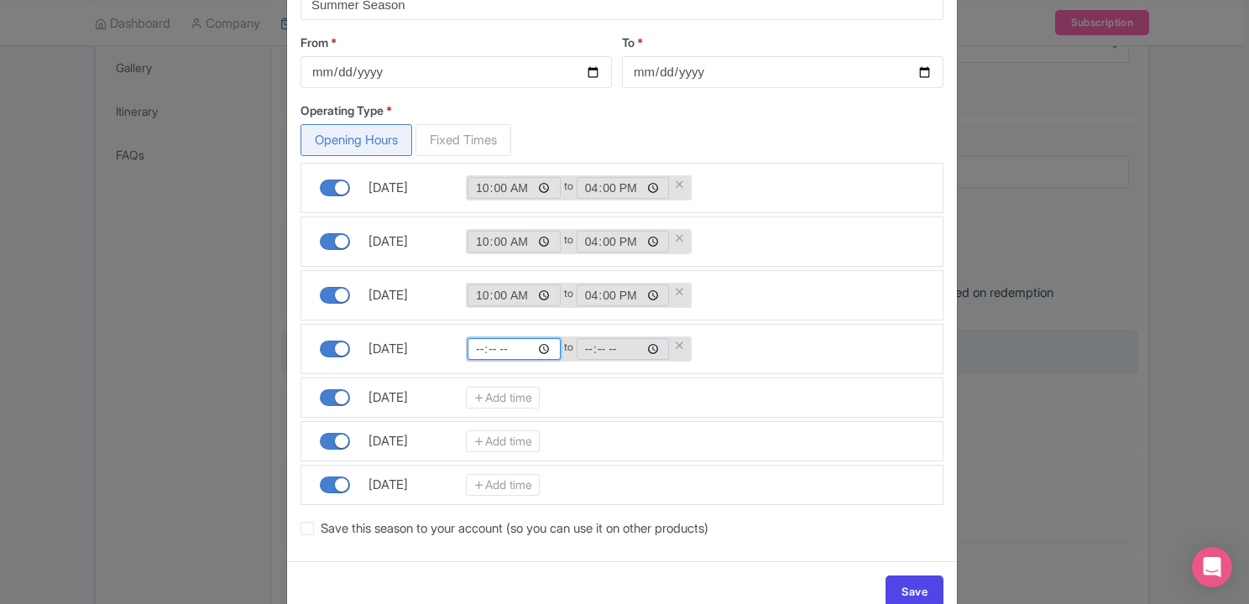
click at [476, 350] on input "time" at bounding box center [514, 349] width 93 height 22
type input "10:00"
type input "16:00"
click at [482, 401] on link "Add time" at bounding box center [503, 398] width 74 height 22
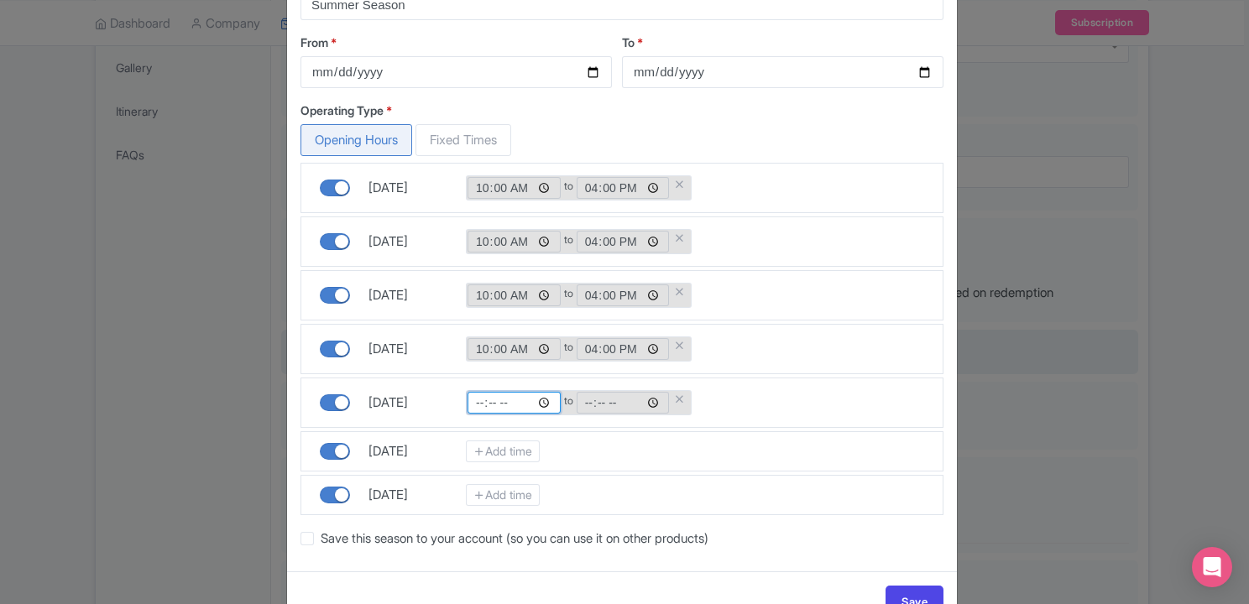
click at [474, 405] on input "time" at bounding box center [514, 403] width 93 height 22
type input "10:00"
type input "16:00"
click at [496, 447] on link "Add time" at bounding box center [503, 452] width 74 height 22
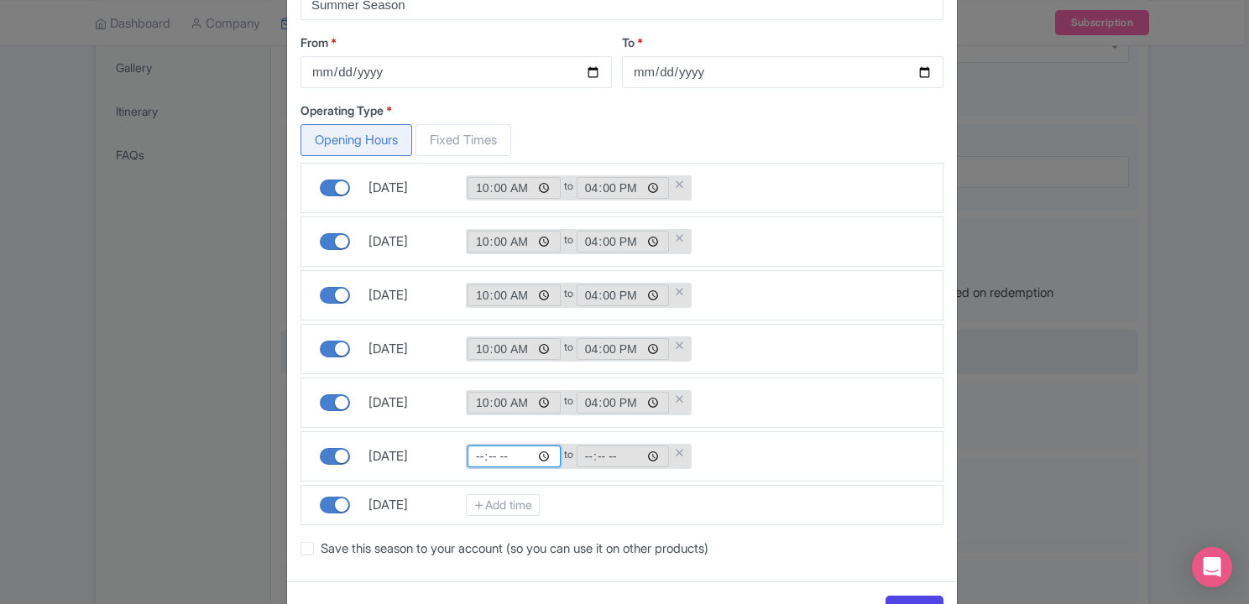
click at [476, 459] on input "time" at bounding box center [514, 457] width 93 height 22
type input "10:00"
type input "16:00"
click at [494, 506] on link "Add time" at bounding box center [503, 505] width 74 height 22
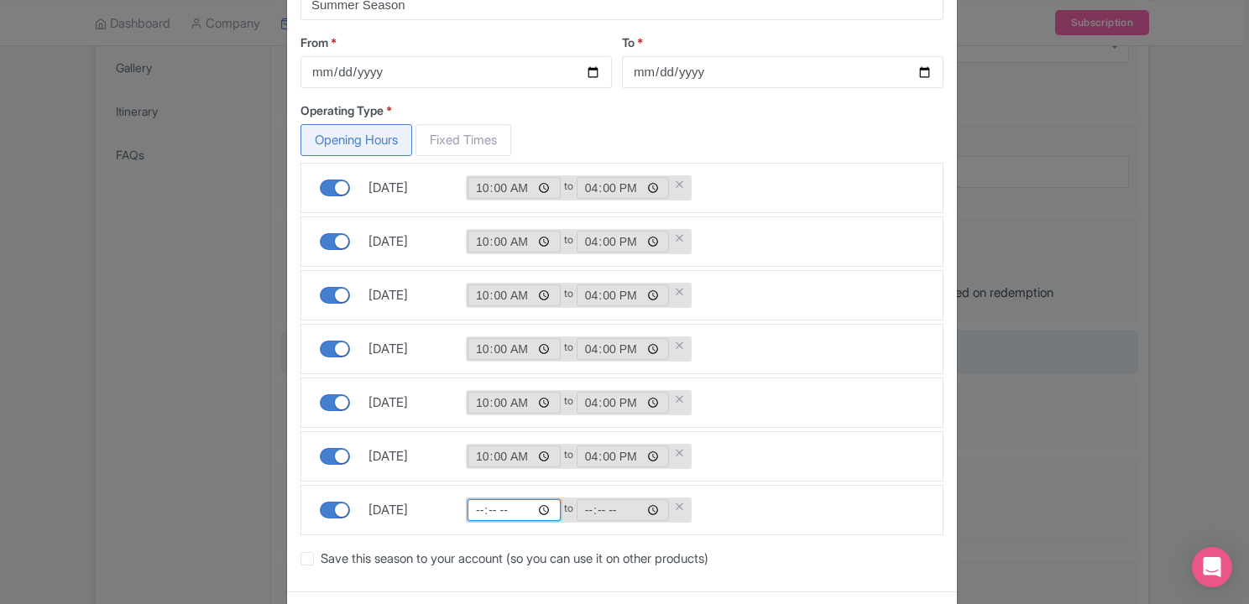
click at [473, 516] on input "time" at bounding box center [514, 510] width 93 height 22
type input "10:00"
type input "16:00"
click at [830, 556] on div "Save this season to your account (so you can use it on other products)" at bounding box center [622, 558] width 643 height 19
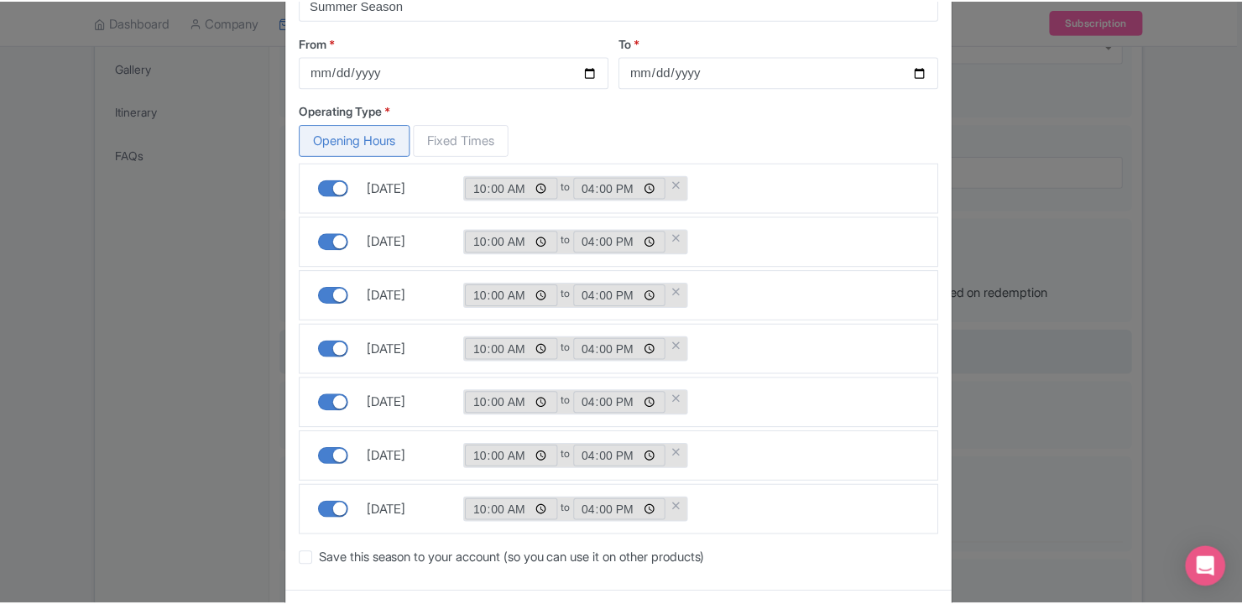
scroll to position [250, 0]
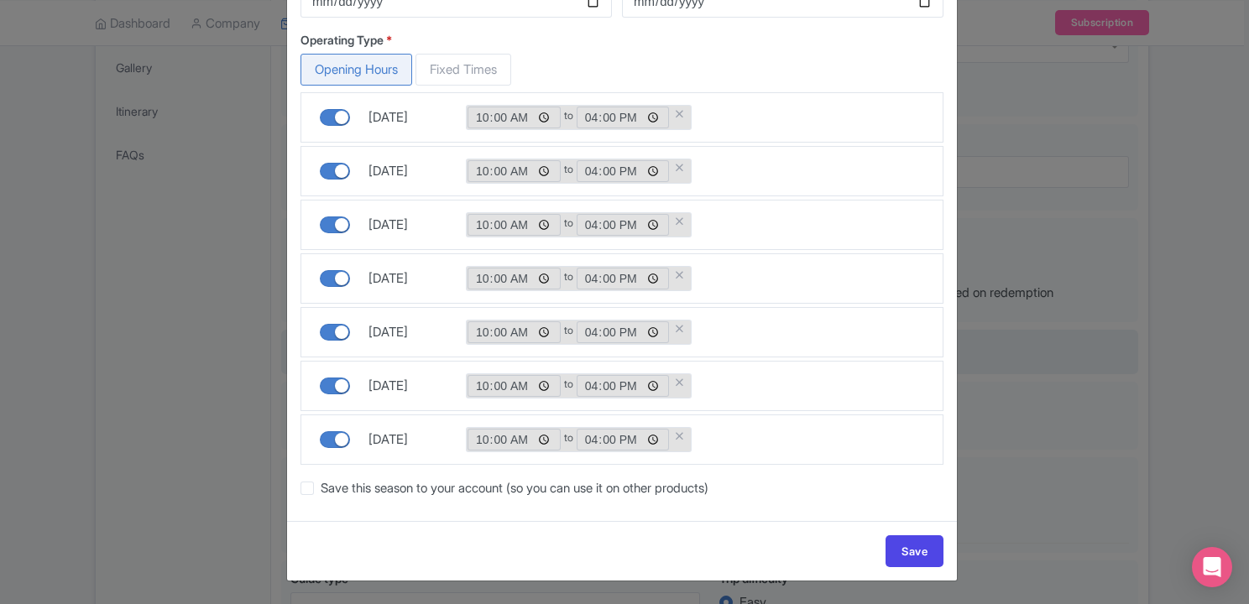
click at [483, 484] on label "Save this season to your account (so you can use it on other products)" at bounding box center [515, 488] width 388 height 19
click at [332, 484] on input "Save this season to your account (so you can use it on other products)" at bounding box center [326, 484] width 11 height 11
checkbox input "true"
click at [927, 554] on link "Save" at bounding box center [915, 552] width 58 height 32
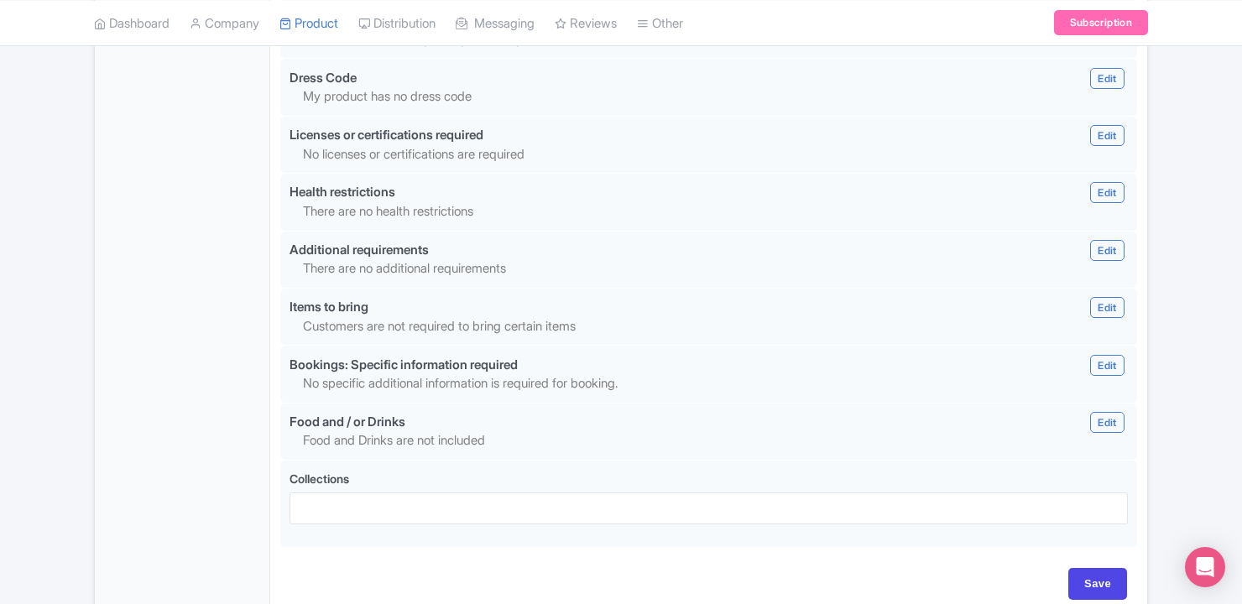
scroll to position [1702, 0]
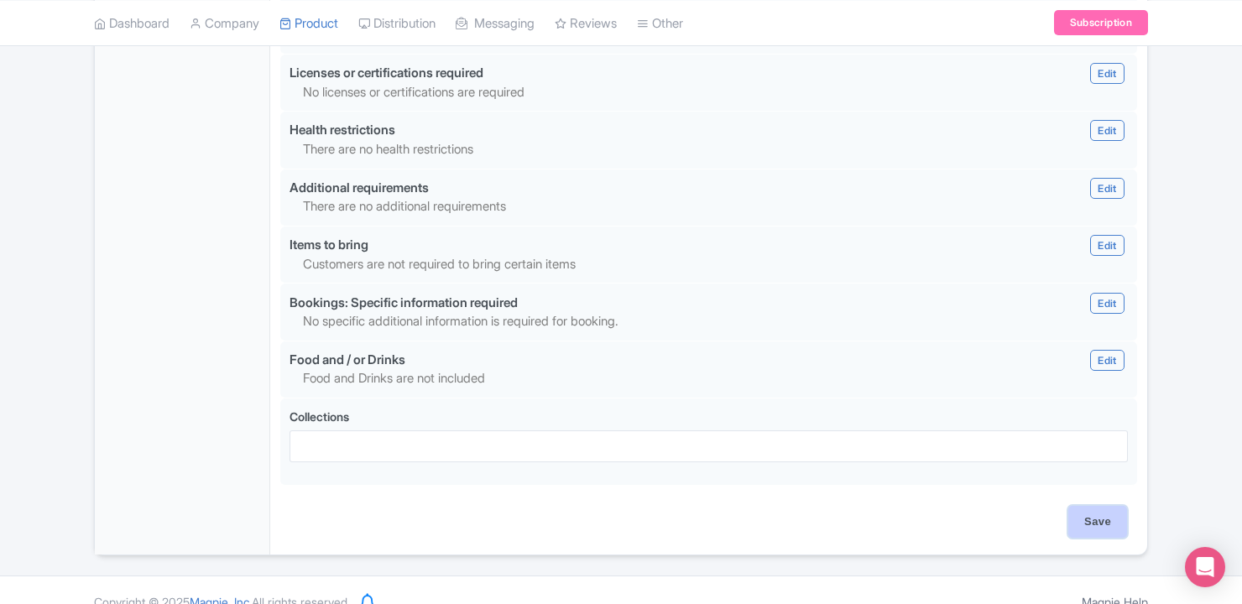
click at [1097, 506] on input "Save" at bounding box center [1098, 522] width 59 height 32
type input "Saving..."
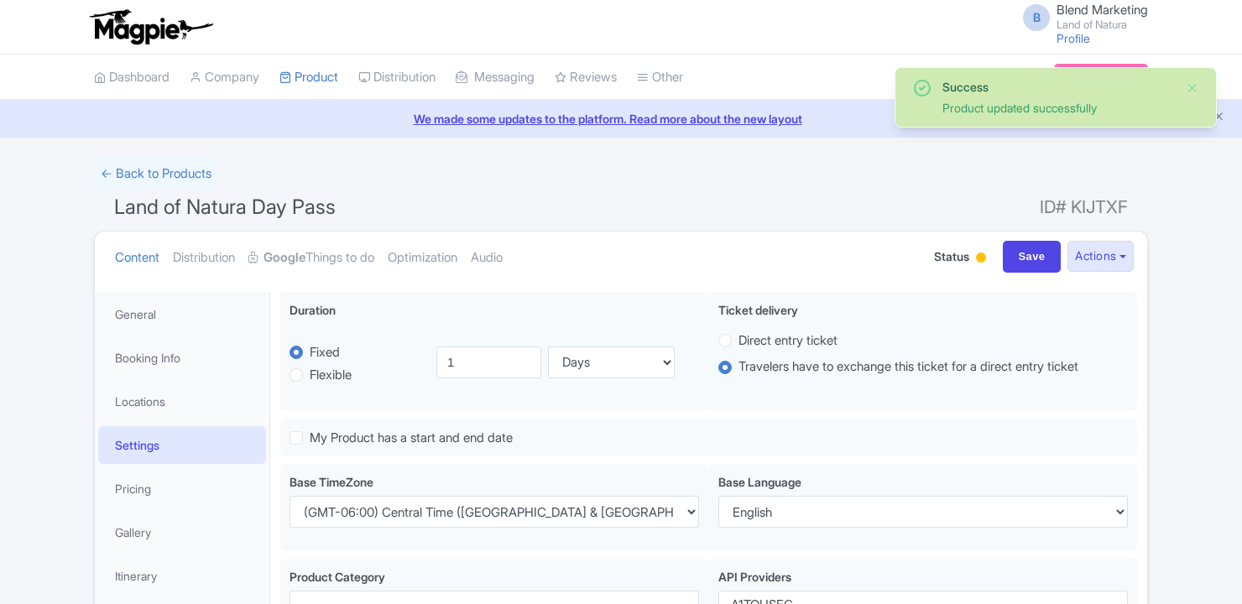
select select
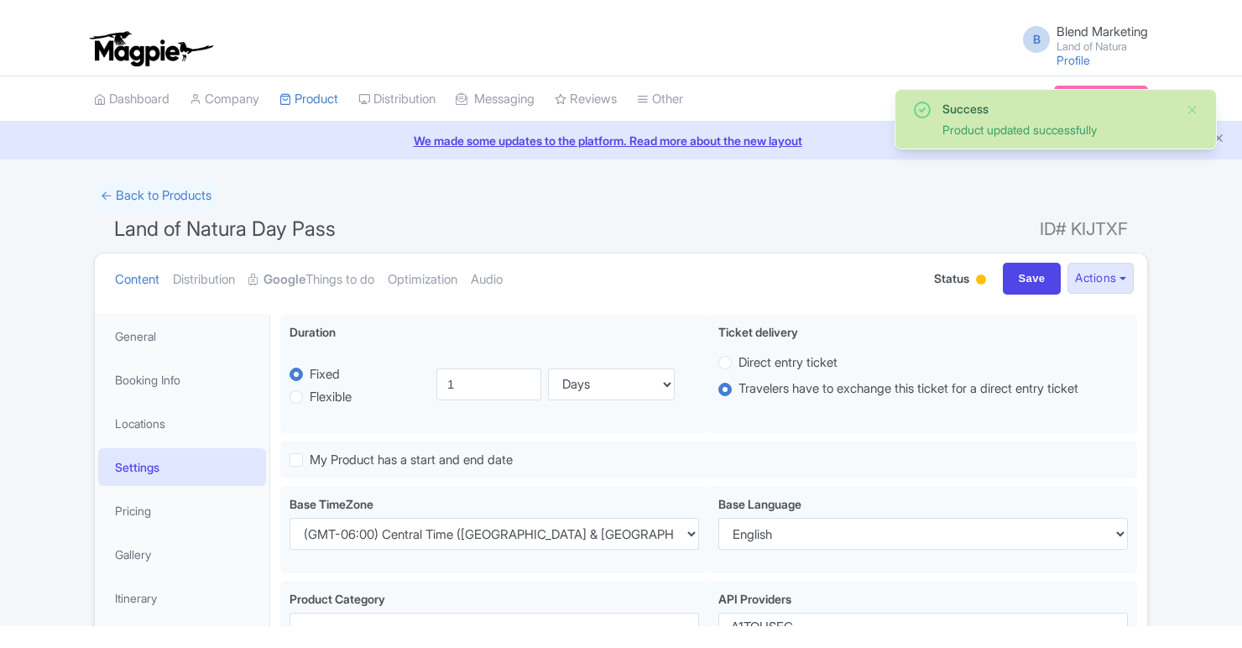
scroll to position [292, 0]
